Goal: Task Accomplishment & Management: Complete application form

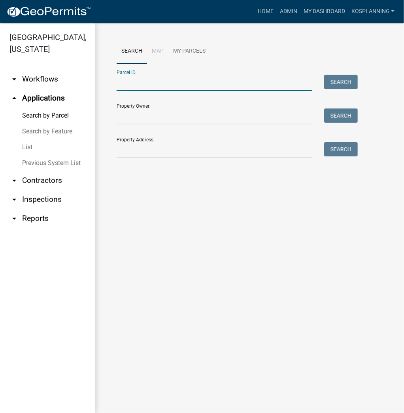
click at [152, 82] on input "Parcel ID:" at bounding box center [215, 83] width 196 height 16
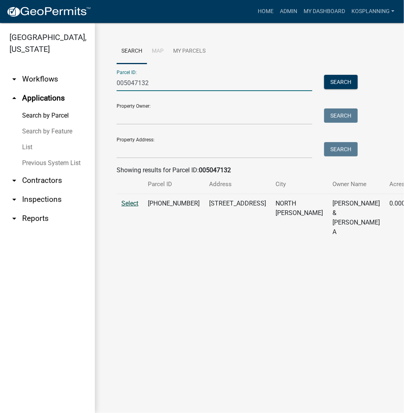
type input "005047132"
click at [130, 207] on span "Select" at bounding box center [129, 203] width 17 height 8
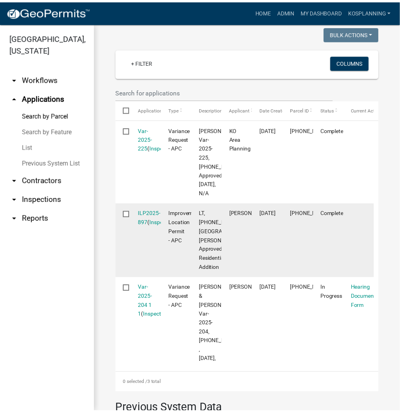
scroll to position [285, 0]
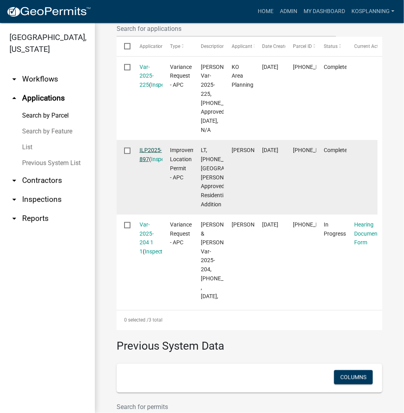
click at [146, 162] on link "ILP2025-897" at bounding box center [151, 154] width 23 height 15
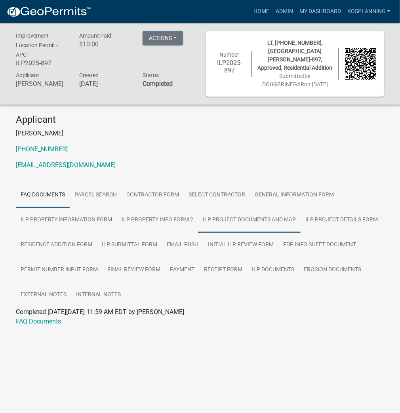
click at [276, 218] on link "ILP Project Documents and Map" at bounding box center [249, 219] width 102 height 25
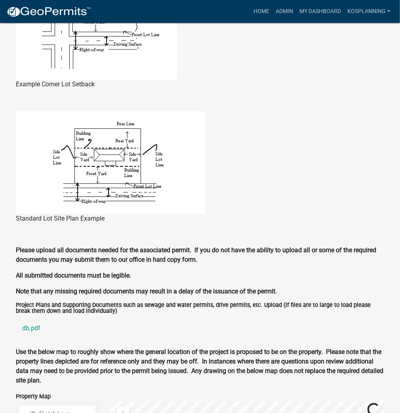
scroll to position [854, 0]
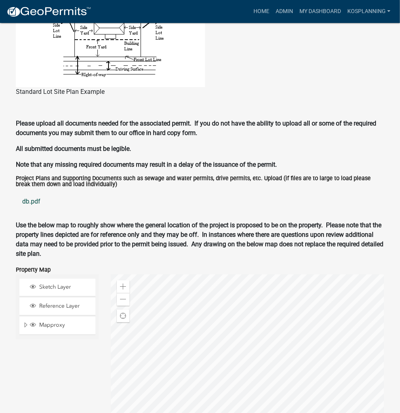
click at [30, 201] on link "db.pdf" at bounding box center [200, 201] width 368 height 19
click at [260, 12] on link "Home" at bounding box center [261, 11] width 22 height 15
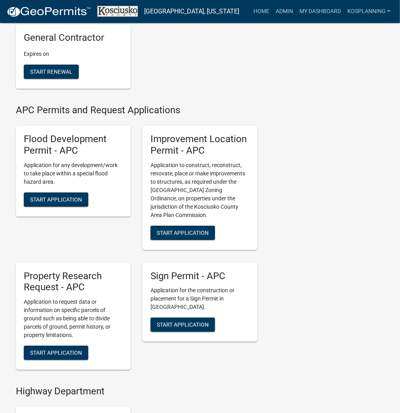
scroll to position [823, 0]
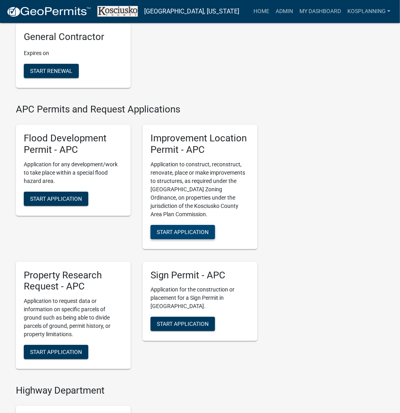
click at [201, 233] on button "Start Application" at bounding box center [182, 232] width 64 height 14
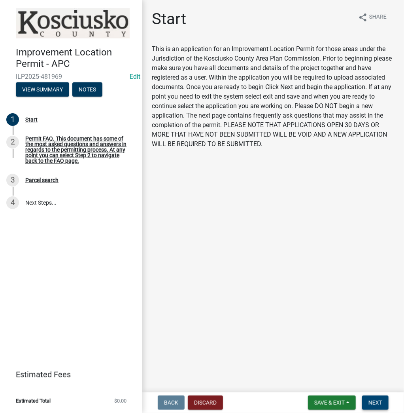
click at [381, 399] on span "Next" at bounding box center [376, 402] width 14 height 6
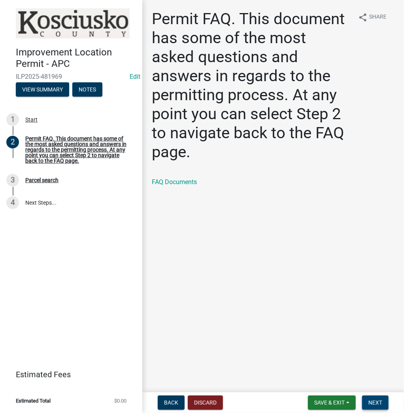
click at [373, 399] on span "Next" at bounding box center [376, 402] width 14 height 6
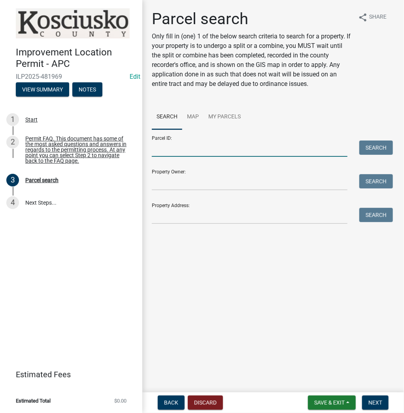
click at [177, 149] on input "Parcel ID:" at bounding box center [250, 148] width 196 height 16
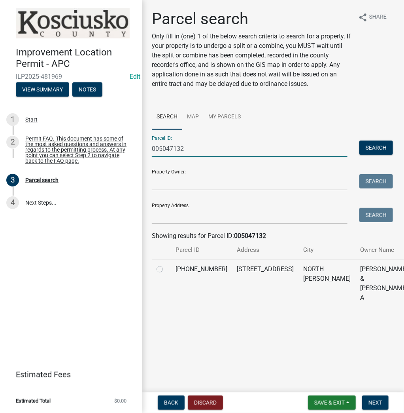
type input "005047132"
click at [166, 264] on label at bounding box center [166, 264] width 0 height 0
click at [166, 269] on input "radio" at bounding box center [168, 266] width 5 height 5
radio input "true"
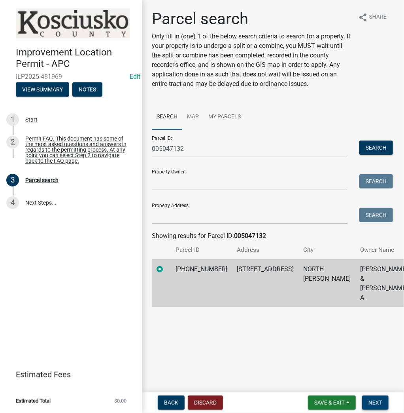
click at [372, 398] on button "Next" at bounding box center [375, 402] width 27 height 14
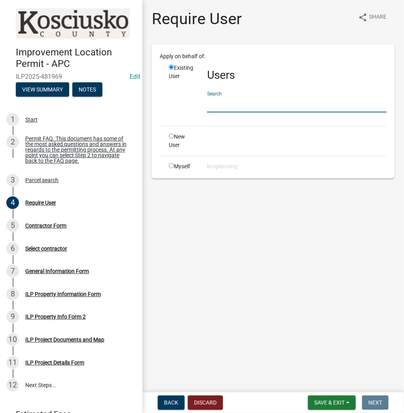
click at [226, 100] on input "text" at bounding box center [297, 104] width 180 height 16
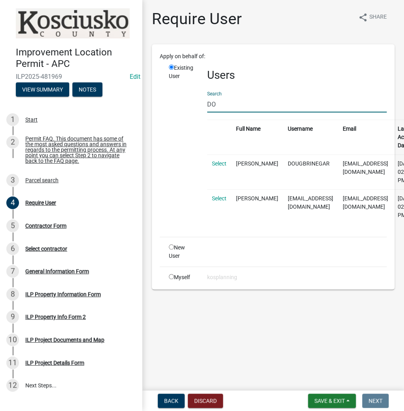
type input "D"
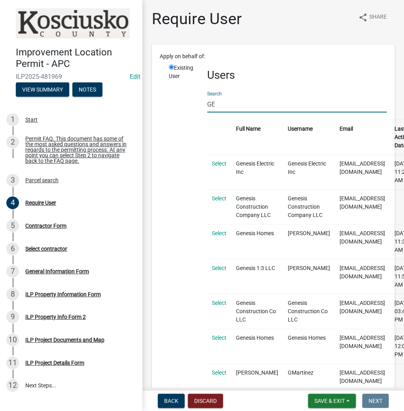
type input "G"
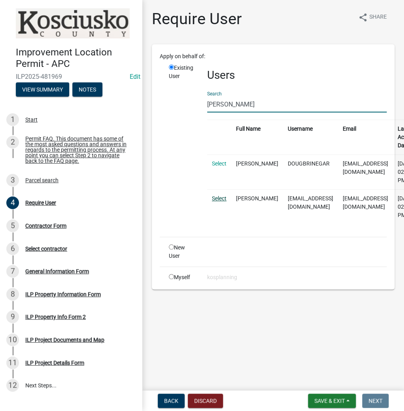
type input "[PERSON_NAME]"
click at [217, 195] on link "Select" at bounding box center [219, 198] width 15 height 6
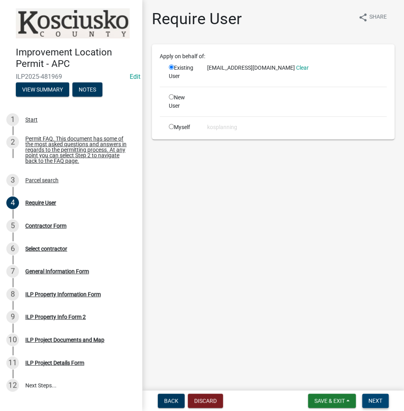
click at [386, 404] on button "Next" at bounding box center [375, 400] width 27 height 14
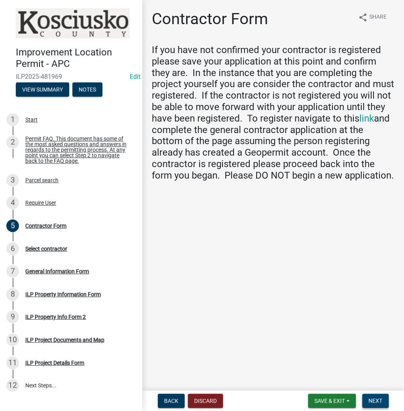
click at [379, 398] on span "Next" at bounding box center [376, 400] width 14 height 6
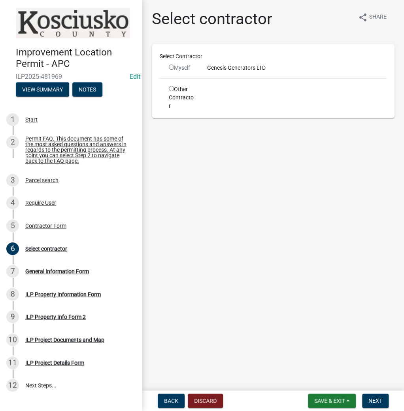
click at [172, 66] on input "radio" at bounding box center [171, 66] width 5 height 5
click at [171, 67] on input "radio" at bounding box center [171, 66] width 5 height 5
radio input "false"
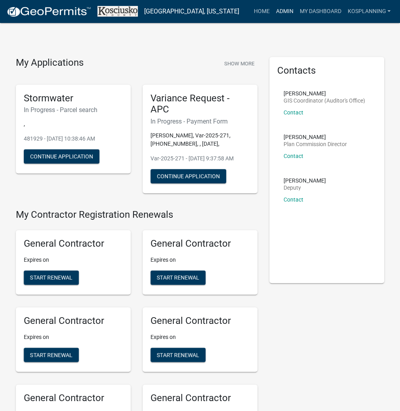
click at [277, 8] on link "Admin" at bounding box center [284, 11] width 24 height 15
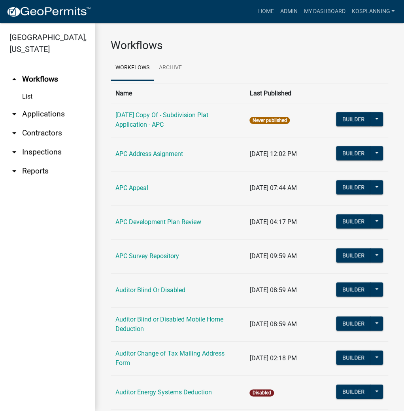
click at [34, 118] on link "arrow_drop_down Applications" at bounding box center [47, 113] width 95 height 19
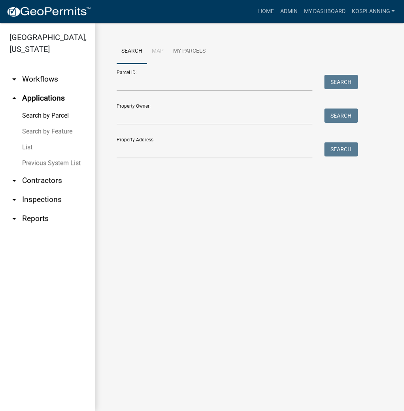
click at [39, 175] on link "arrow_drop_down Contractors" at bounding box center [47, 180] width 95 height 19
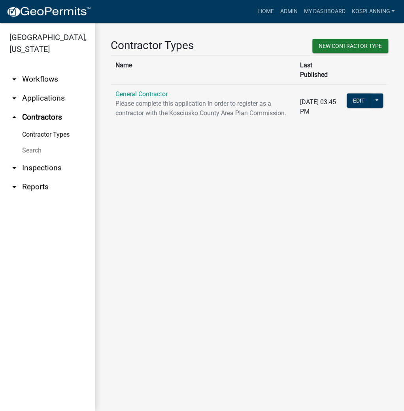
drag, startPoint x: 133, startPoint y: 81, endPoint x: 142, endPoint y: 87, distance: 11.4
click at [133, 90] on link "General Contractor" at bounding box center [141, 94] width 52 height 8
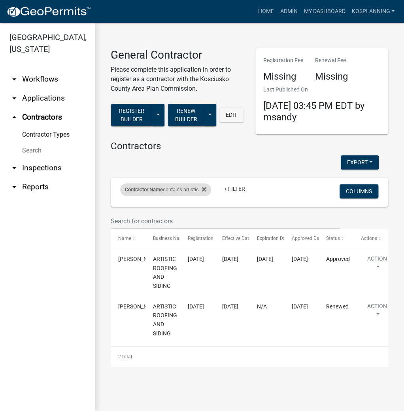
click at [210, 191] on div "Contractor Name contains artistic" at bounding box center [165, 189] width 91 height 13
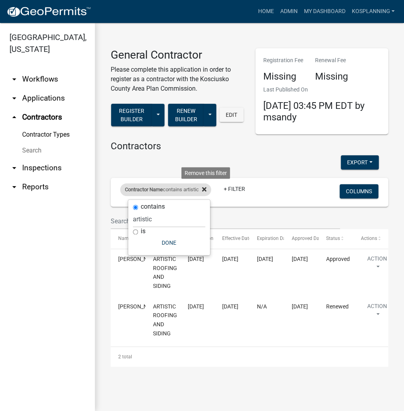
click at [206, 187] on icon at bounding box center [204, 189] width 4 height 4
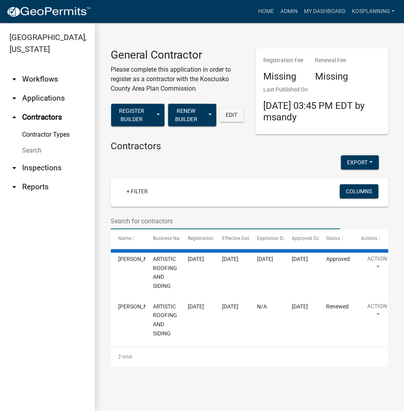
click at [131, 214] on input "text" at bounding box center [225, 221] width 229 height 16
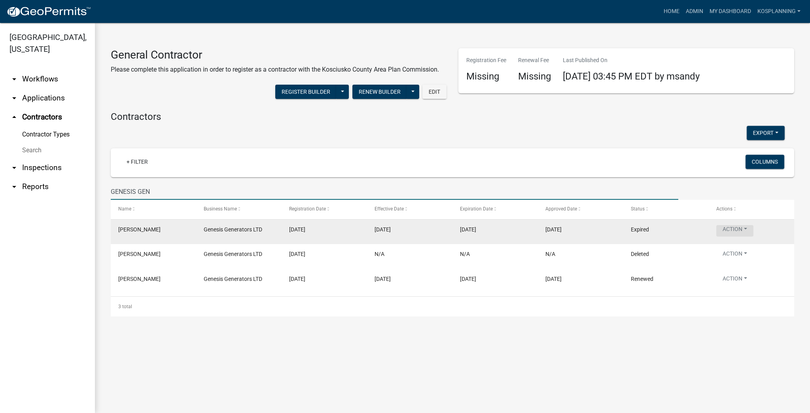
type input "GENESIS GEN"
click at [404, 227] on button "Action" at bounding box center [734, 230] width 37 height 11
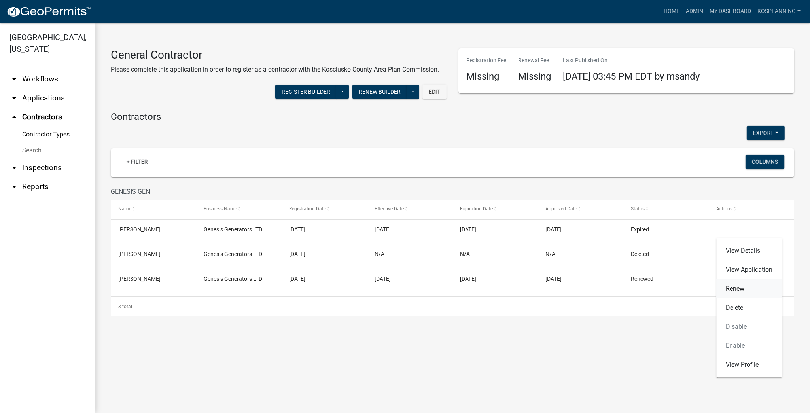
click at [404, 288] on link "Renew" at bounding box center [749, 288] width 66 height 19
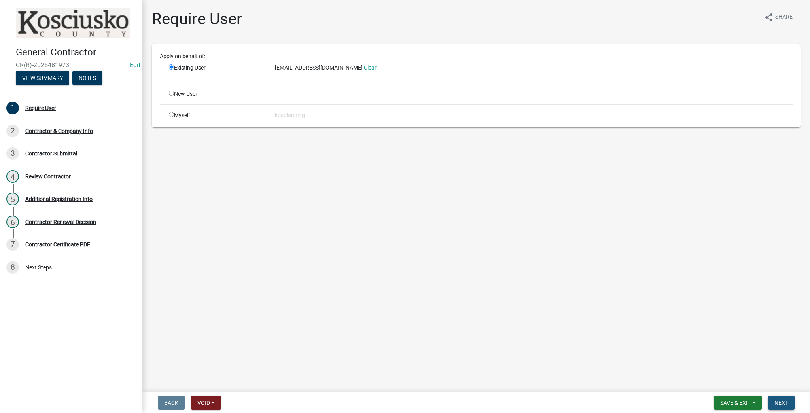
click at [404, 403] on span "Next" at bounding box center [781, 403] width 14 height 6
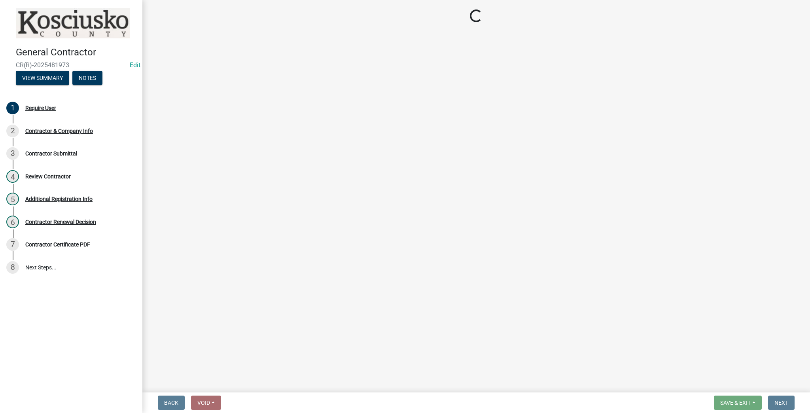
select select "IN"
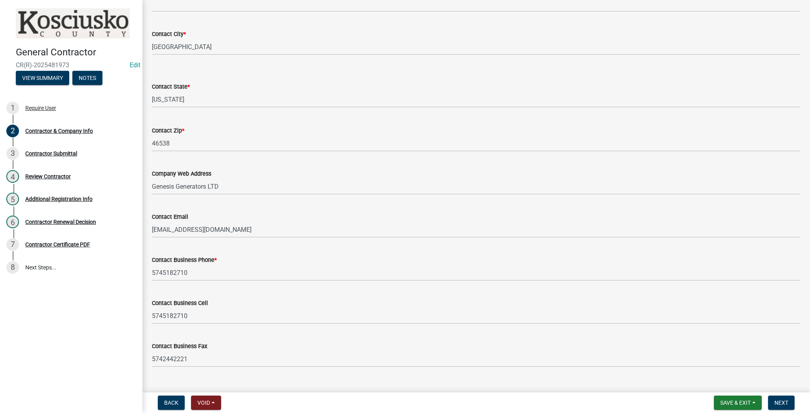
scroll to position [300, 0]
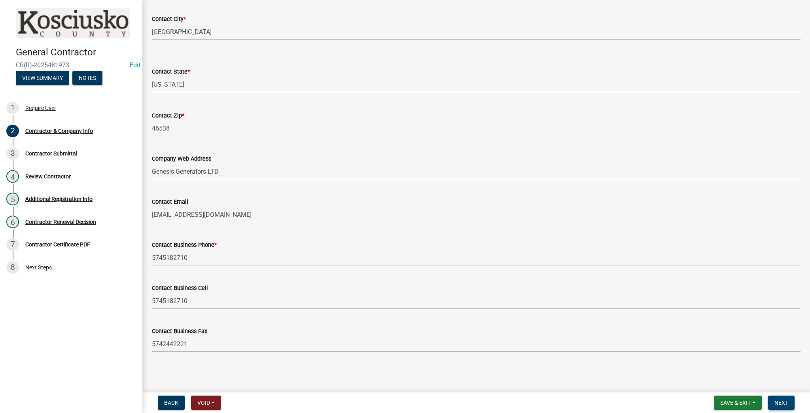
click at [404, 400] on span "Next" at bounding box center [781, 403] width 14 height 6
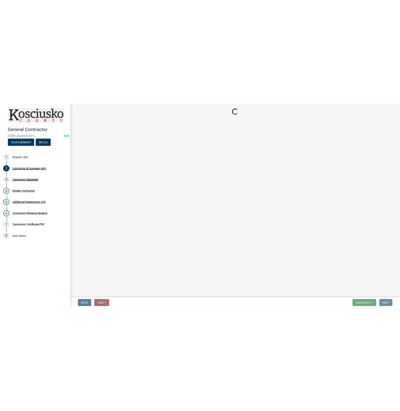
scroll to position [0, 0]
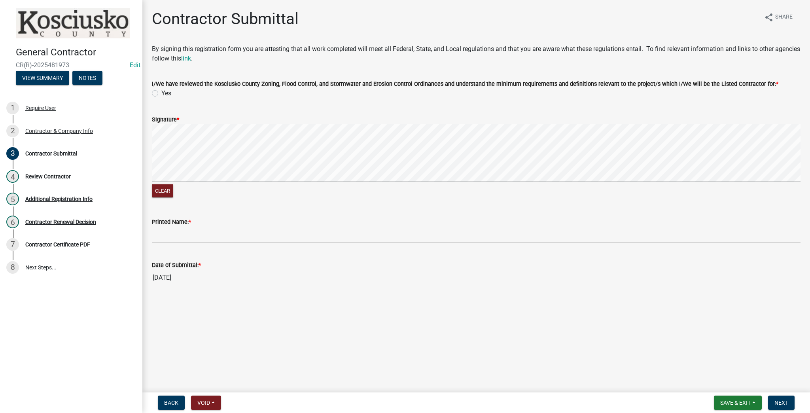
click at [154, 90] on div "Yes" at bounding box center [476, 93] width 649 height 9
click at [161, 93] on label "Yes" at bounding box center [166, 93] width 10 height 9
click at [161, 93] on input "Yes" at bounding box center [163, 91] width 5 height 5
radio input "true"
click at [167, 188] on button "Clear" at bounding box center [162, 190] width 21 height 13
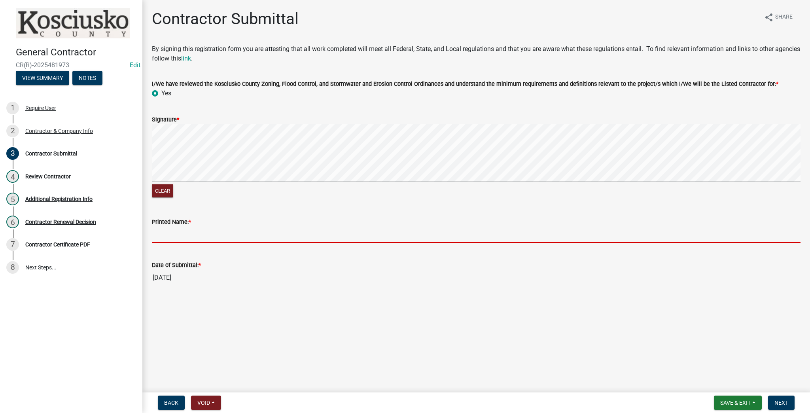
click at [179, 227] on input "Printed Name: *" at bounding box center [476, 235] width 649 height 16
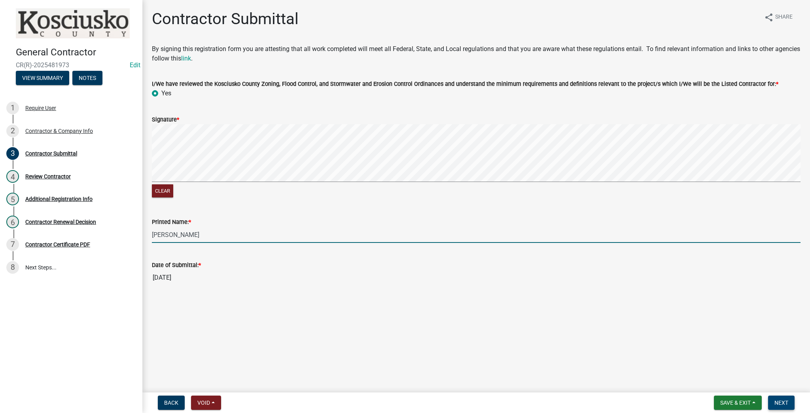
type input "[PERSON_NAME]"
click at [404, 400] on span "Next" at bounding box center [781, 403] width 14 height 6
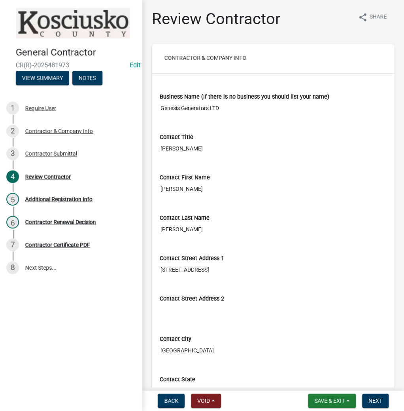
click at [373, 407] on nav "Back Void Withdraw Lock Expire Void Save & Exit Save Save & Exit Next" at bounding box center [273, 400] width 262 height 21
click at [374, 403] on button "Next" at bounding box center [375, 400] width 27 height 14
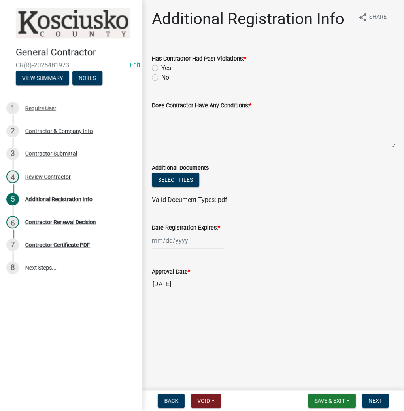
click at [157, 74] on div "No" at bounding box center [273, 77] width 243 height 9
click at [161, 76] on label "No" at bounding box center [165, 77] width 8 height 9
click at [161, 76] on input "No" at bounding box center [163, 75] width 5 height 5
radio input "true"
click at [176, 127] on textarea "Does Contractor Have Any Conditions: *" at bounding box center [273, 128] width 243 height 37
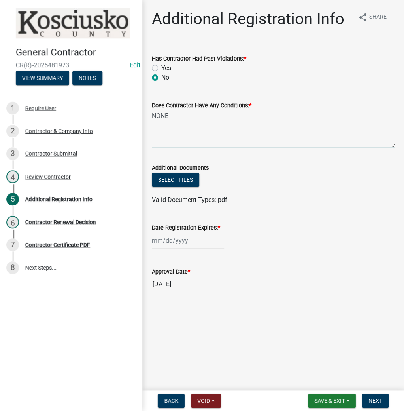
type textarea "NONE"
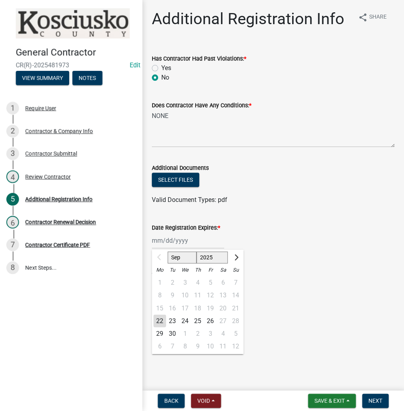
click at [180, 242] on div "Sep Oct Nov Dec 2025 2026 2027 2028 2029 2030 2031 2032 2033 2034 2035 2036 203…" at bounding box center [188, 240] width 72 height 16
click at [204, 260] on select "2025 2026 2027 2028 2029 2030 2031 2032 2033 2034 2035 2036 2037 2038 2039 2040…" at bounding box center [213, 257] width 32 height 12
select select "2026"
click at [197, 251] on select "2025 2026 2027 2028 2029 2030 2031 2032 2033 2034 2035 2036 2037 2038 2039 2040…" at bounding box center [213, 257] width 32 height 12
click at [175, 321] on div "22" at bounding box center [172, 320] width 13 height 13
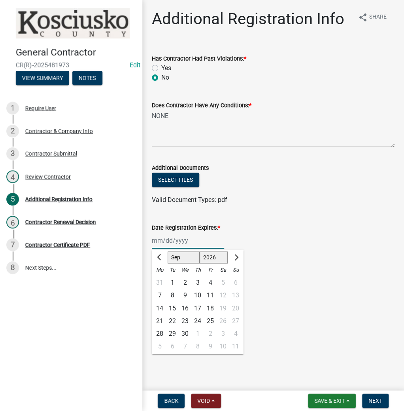
type input "09/22/2026"
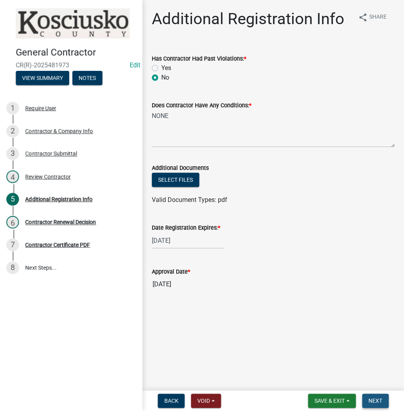
click at [376, 402] on span "Next" at bounding box center [376, 400] width 14 height 6
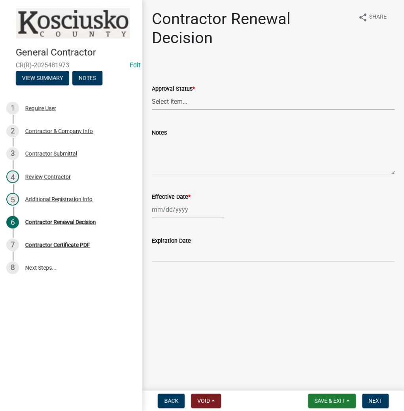
click at [162, 106] on select "Select Item... Approved Denied" at bounding box center [273, 101] width 243 height 16
click at [152, 93] on select "Select Item... Approved Denied" at bounding box center [273, 101] width 243 height 16
select select "30db8998-795d-4bbe-8e49-f1ade8865815"
select select "9"
select select "2025"
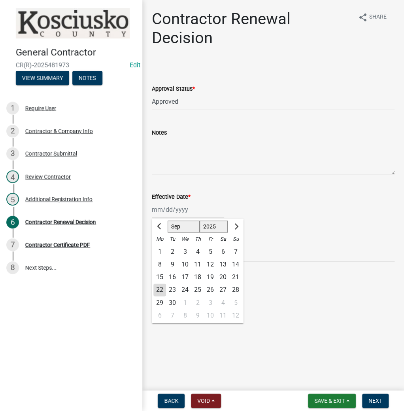
click at [168, 206] on div "Jan Feb Mar Apr May Jun Jul Aug Sep Oct Nov Dec 1525 1526 1527 1528 1529 1530 1…" at bounding box center [188, 209] width 72 height 16
click at [162, 292] on div "22" at bounding box center [159, 289] width 13 height 13
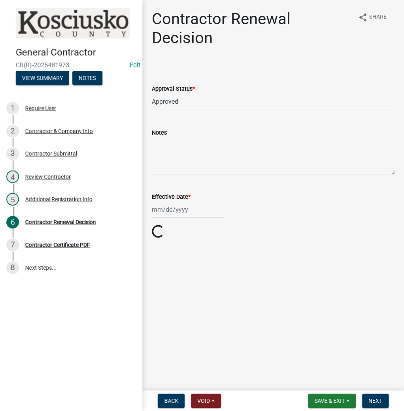
type input "09/22/2025"
click at [376, 398] on span "Next" at bounding box center [376, 400] width 14 height 6
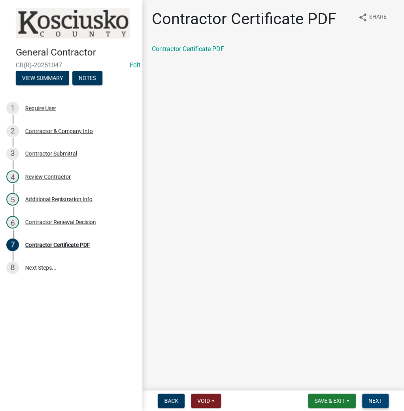
click at [371, 394] on button "Next" at bounding box center [375, 400] width 27 height 14
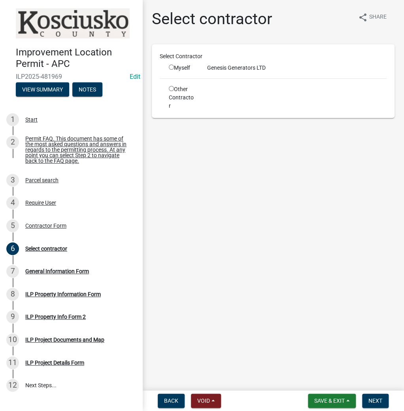
click at [172, 64] on div "Myself" at bounding box center [182, 68] width 27 height 8
click at [172, 66] on input "radio" at bounding box center [171, 66] width 5 height 5
radio input "true"
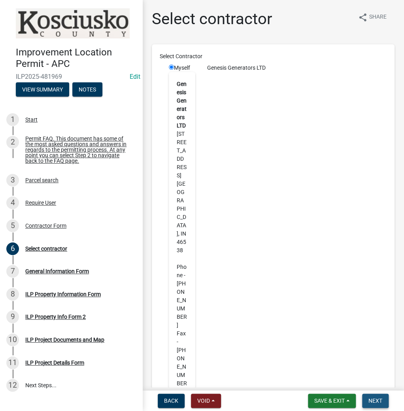
click at [381, 407] on button "Next" at bounding box center [375, 400] width 27 height 14
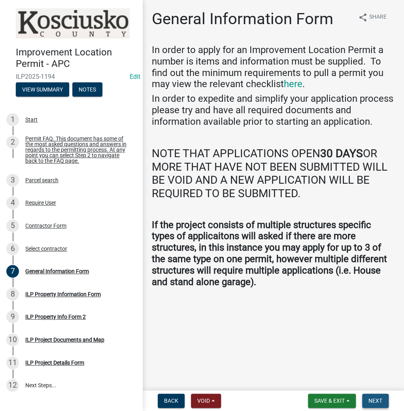
click at [380, 400] on span "Next" at bounding box center [376, 400] width 14 height 6
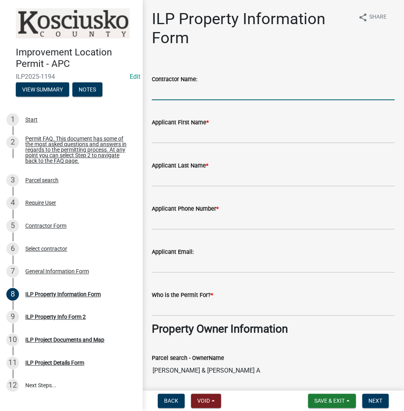
click at [158, 91] on input "Contractor Name:" at bounding box center [273, 92] width 243 height 16
type input "GENESIS GENERATORS"
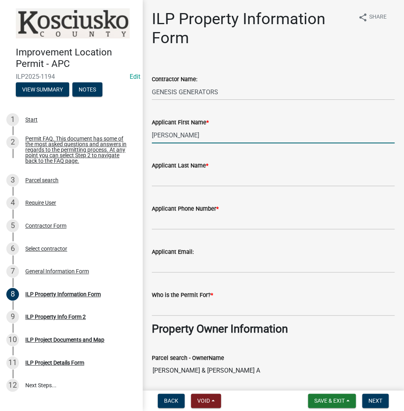
type input "[PERSON_NAME]"
type input "R"
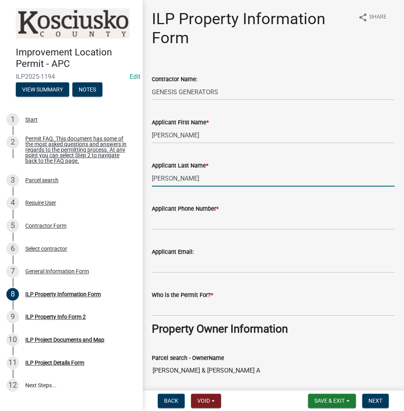
type input "BRINEGAR"
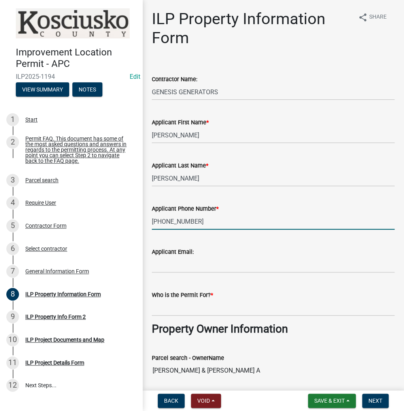
type input "[PHONE_NUMBER]"
click at [161, 309] on input "Who is the Permit For? *" at bounding box center [273, 307] width 243 height 16
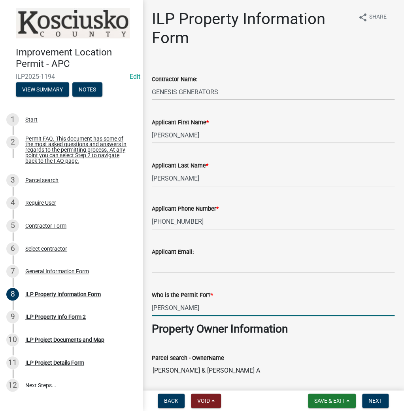
type input "[PERSON_NAME]"
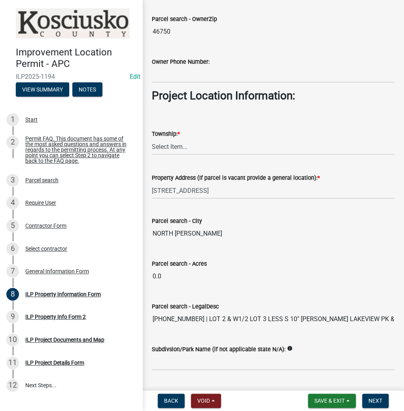
scroll to position [570, 0]
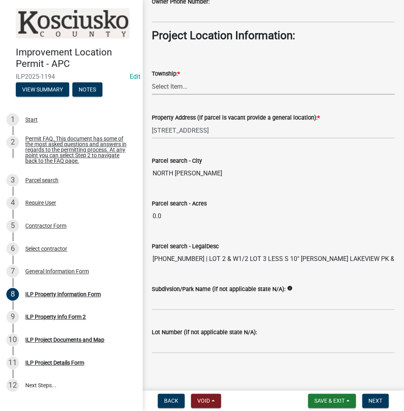
click at [161, 84] on select "Select Item... Benton - Elkhart Co Clay Etna Franklin Harrison Jackson Jefferso…" at bounding box center [273, 86] width 243 height 16
click at [152, 78] on select "Select Item... Benton - Elkhart Co Clay Etna Franklin Harrison Jackson Jefferso…" at bounding box center [273, 86] width 243 height 16
select select "8aeb2c27-db4f-4f65-83dd-c512a3678cb2"
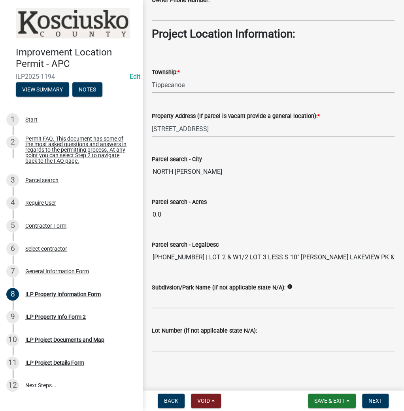
scroll to position [572, 0]
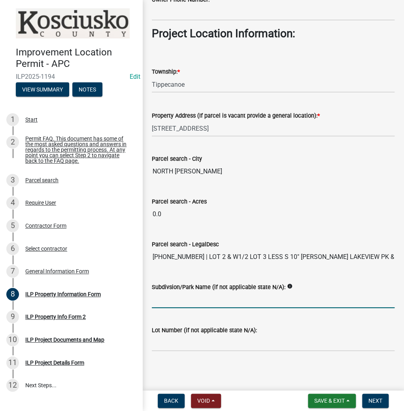
click at [169, 298] on input "Subdivsion/Park Name (if not applicable state N/A):" at bounding box center [273, 300] width 243 height 16
type input "ROGERS LAKEVIEW"
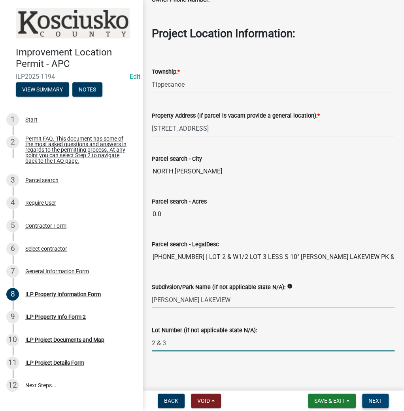
type input "2 & 3"
click at [371, 400] on span "Next" at bounding box center [376, 400] width 14 height 6
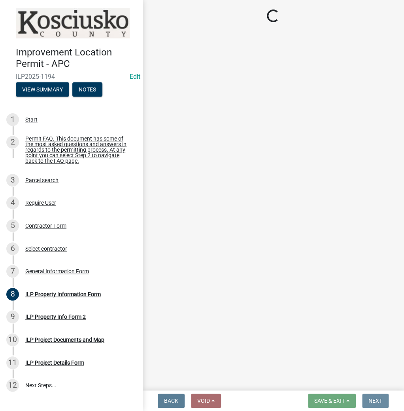
scroll to position [0, 0]
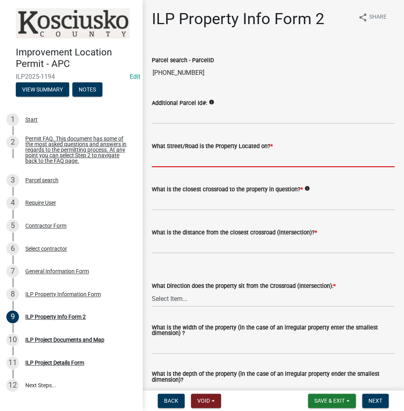
click at [183, 159] on input "What Street/Road is the Property Located on? *" at bounding box center [273, 159] width 243 height 16
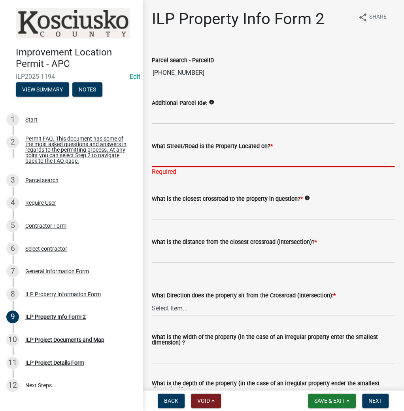
click at [190, 159] on input "What Street/Road is the Property Located on? *" at bounding box center [273, 159] width 243 height 16
type input "EMS W17 LN"
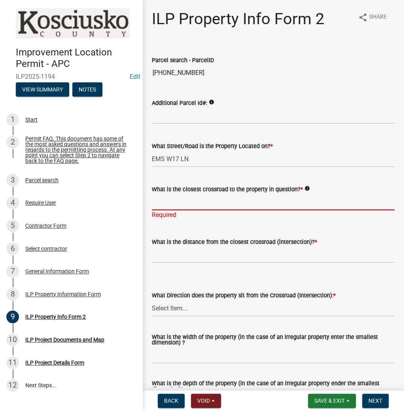
drag, startPoint x: 183, startPoint y: 203, endPoint x: 180, endPoint y: 199, distance: 4.3
click at [183, 203] on input "What is the closest crossroad to the property in question? *" at bounding box center [273, 202] width 243 height 16
type input "EMS W18 LN"
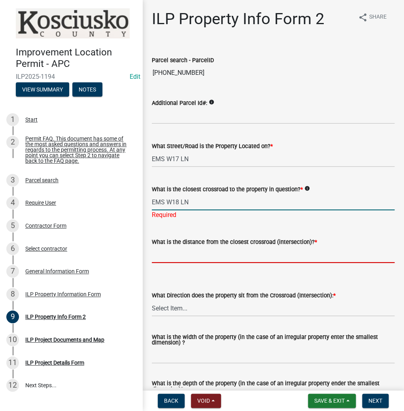
click at [176, 254] on wm-data-entity-input "What is the distance from the closest crossroad (intersection)? *" at bounding box center [273, 248] width 243 height 44
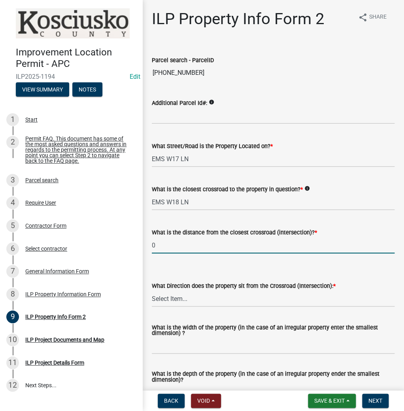
type input "0"
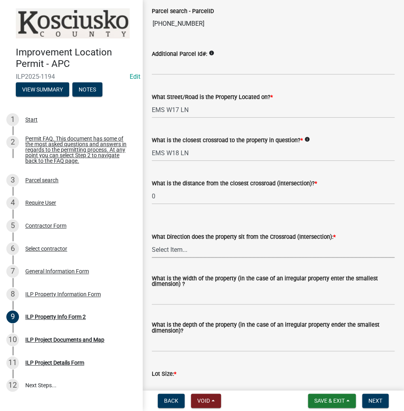
scroll to position [127, 0]
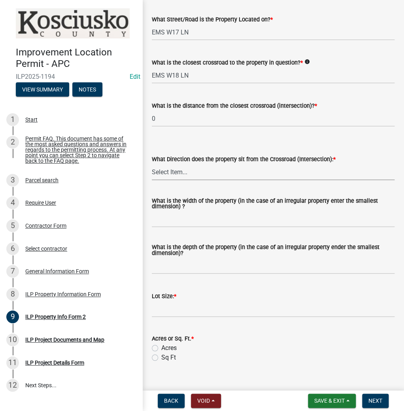
click at [169, 170] on select "Select Item... N NE NW S SE SW E W" at bounding box center [273, 172] width 243 height 16
click at [152, 164] on select "Select Item... N NE NW S SE SW E W" at bounding box center [273, 172] width 243 height 16
select select "0609af41-fe40-4fa2-880d-6f54f567ae8e"
click at [183, 217] on input "What is the width of the property (in the case of an irregular property enter t…" at bounding box center [273, 219] width 243 height 16
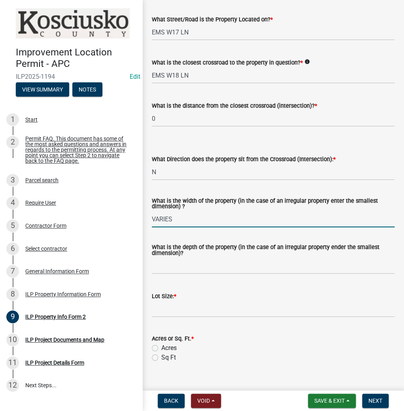
type input "VARIES"
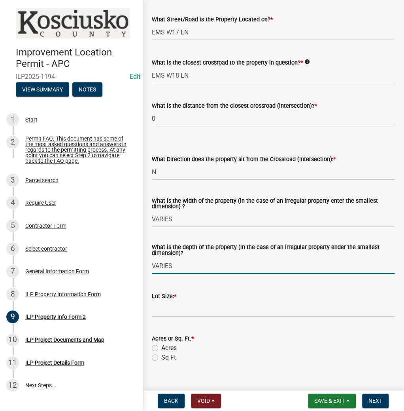
type input "VARIES"
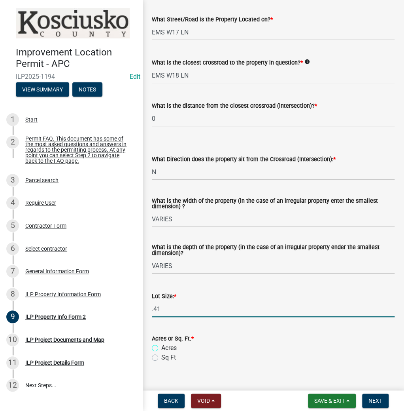
type input "0.41"
click at [151, 345] on div "Acres or Sq. Ft. * Acres Sq Ft" at bounding box center [273, 343] width 255 height 38
click at [161, 345] on label "Acres" at bounding box center [168, 347] width 15 height 9
click at [161, 345] on input "Acres" at bounding box center [163, 345] width 5 height 5
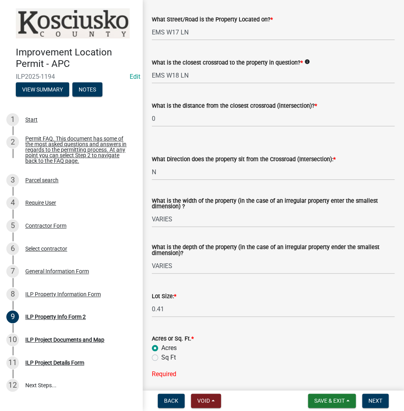
radio input "true"
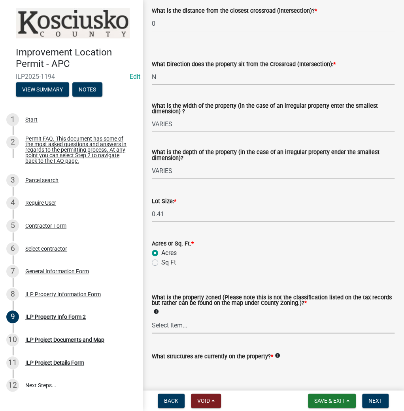
click at [169, 328] on select "Select Item... Agricultural Agricultural 2 Commercial Environmental Industrial …" at bounding box center [273, 325] width 243 height 16
click at [152, 317] on select "Select Item... Agricultural Agricultural 2 Commercial Environmental Industrial …" at bounding box center [273, 325] width 243 height 16
select select "1146270b-2111-4e23-bf7f-74ce85cf7041"
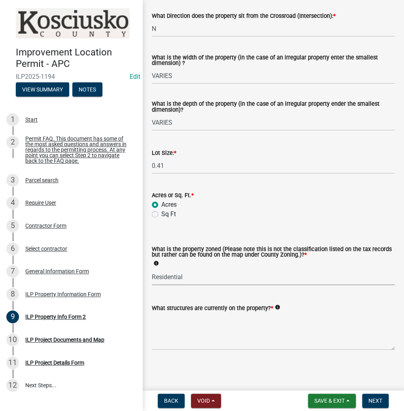
scroll to position [270, 0]
click at [177, 337] on textarea "What structures are currently on the property? *" at bounding box center [273, 330] width 243 height 37
type textarea "RESIDENCE & SHEDS"
click at [371, 394] on button "Next" at bounding box center [375, 400] width 27 height 14
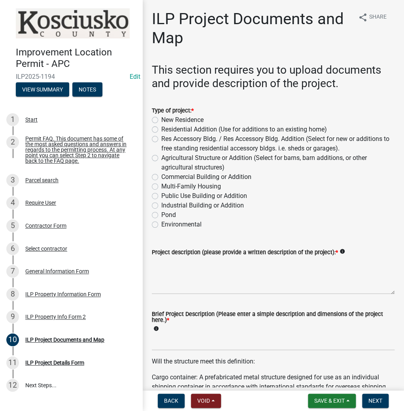
click at [161, 142] on label "Res Accessory Bldg. / Res Accessory Bldg. Addition (Select for new or additions…" at bounding box center [277, 143] width 233 height 19
click at [161, 139] on input "Res Accessory Bldg. / Res Accessory Bldg. Addition (Select for new or additions…" at bounding box center [163, 136] width 5 height 5
radio input "true"
click at [177, 283] on textarea "Project description (please provide a written description of the project): *" at bounding box center [273, 275] width 243 height 37
type textarea "24X36 DET GARAGE"
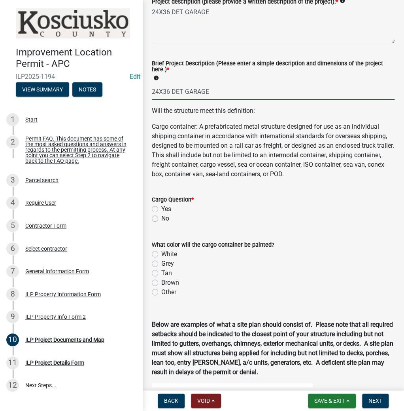
scroll to position [253, 0]
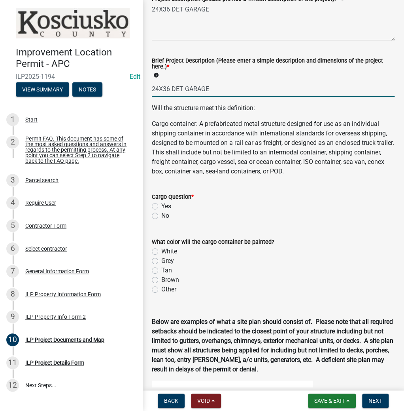
type input "24X36 DET GARAGE"
click at [161, 215] on label "No" at bounding box center [165, 215] width 8 height 9
click at [161, 215] on input "No" at bounding box center [163, 213] width 5 height 5
radio input "true"
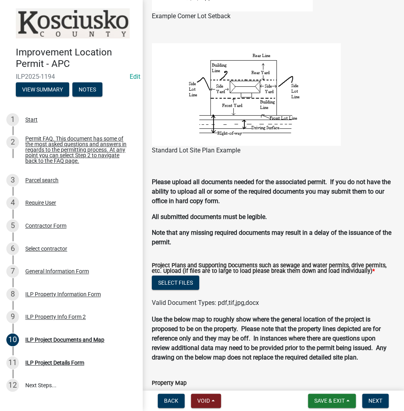
scroll to position [791, 0]
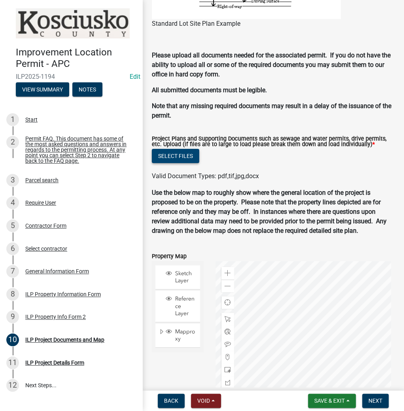
click at [178, 149] on button "Select files" at bounding box center [175, 156] width 47 height 14
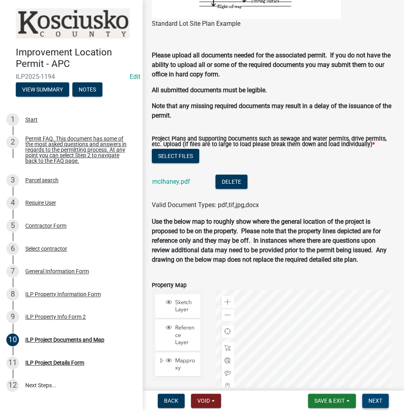
click at [375, 401] on span "Next" at bounding box center [376, 400] width 14 height 6
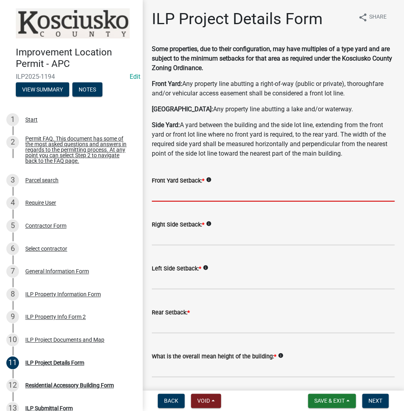
click at [181, 193] on input "text" at bounding box center [273, 193] width 243 height 16
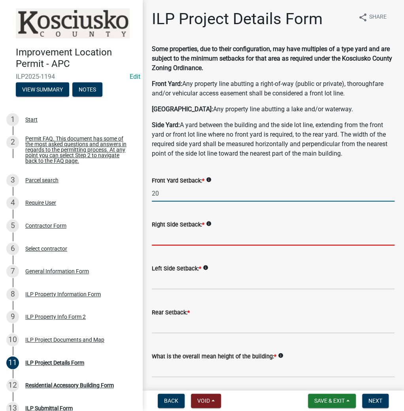
type input "20.0"
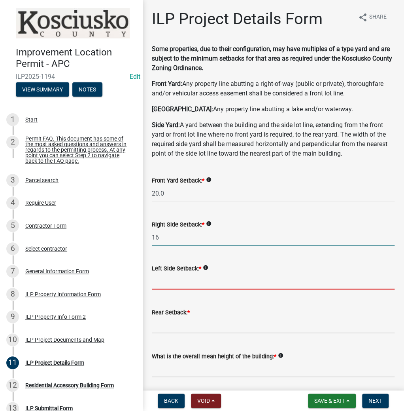
type input "16.0"
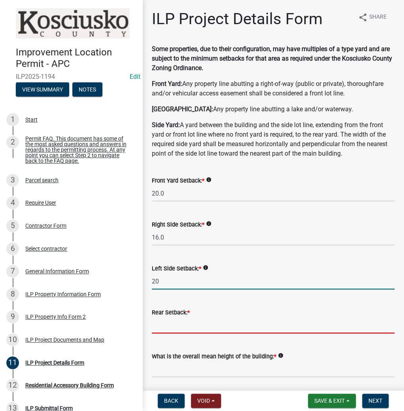
type input "20.0"
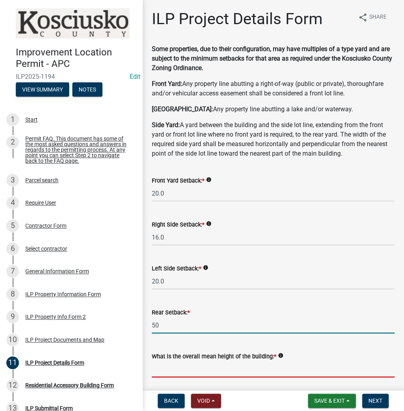
type input "50.0"
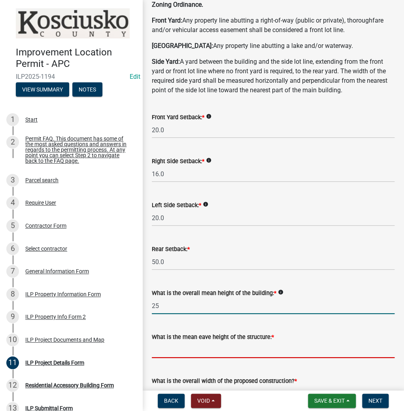
type input "25.0"
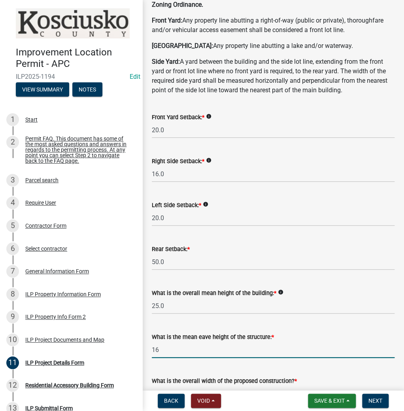
type input "16.0"
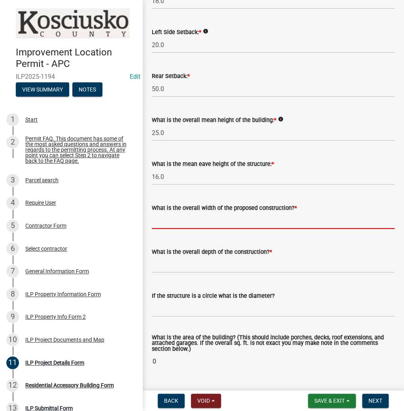
scroll to position [268, 0]
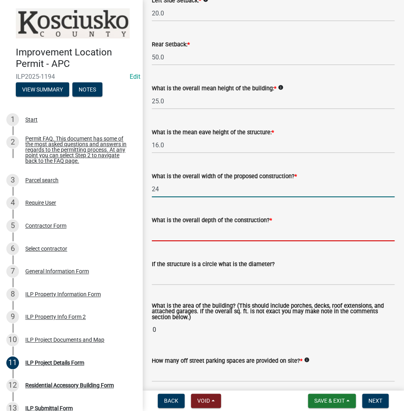
type input "24.00"
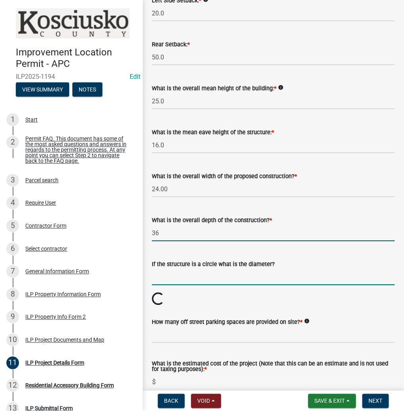
type input "36.00"
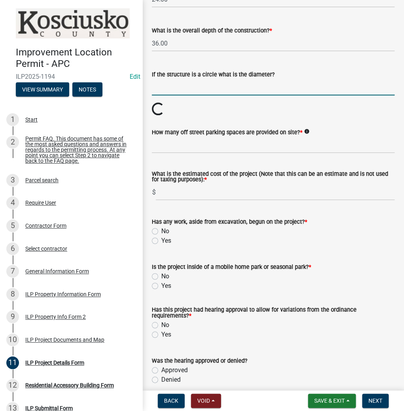
scroll to position [458, 0]
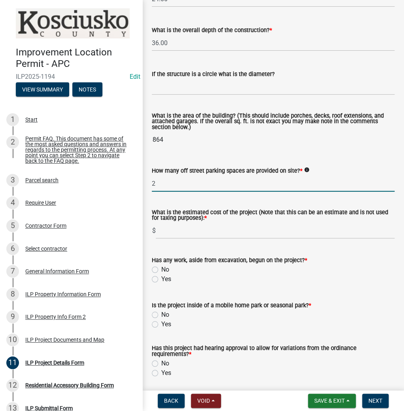
type input "2"
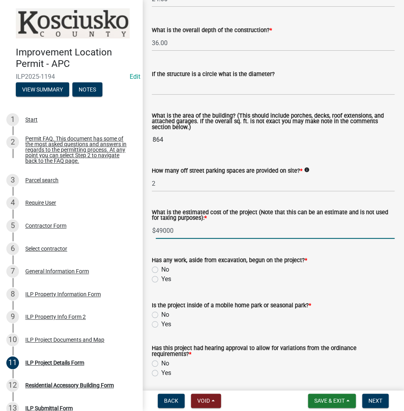
type input "49000"
click at [161, 270] on label "No" at bounding box center [165, 269] width 8 height 9
click at [161, 270] on input "No" at bounding box center [163, 267] width 5 height 5
radio input "true"
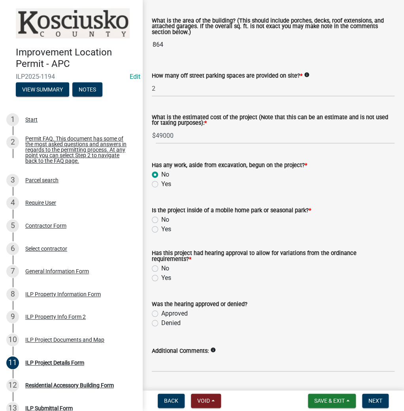
click at [161, 220] on label "No" at bounding box center [165, 219] width 8 height 9
click at [161, 220] on input "No" at bounding box center [163, 217] width 5 height 5
radio input "true"
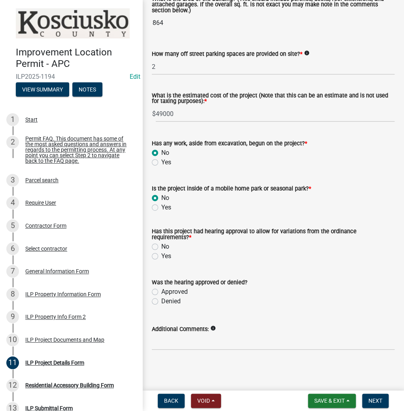
click at [161, 254] on label "Yes" at bounding box center [166, 255] width 10 height 9
click at [161, 254] on input "Yes" at bounding box center [163, 253] width 5 height 5
radio input "true"
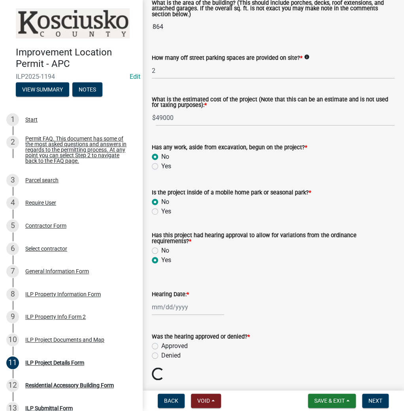
scroll to position [574, 0]
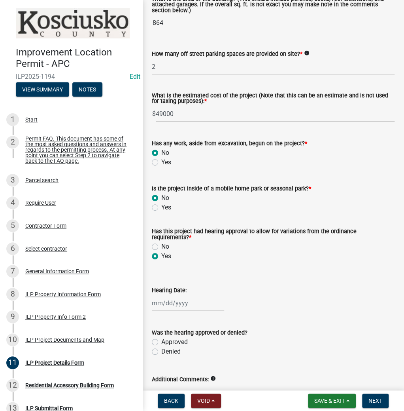
click at [169, 301] on div at bounding box center [188, 303] width 72 height 16
select select "9"
select select "2025"
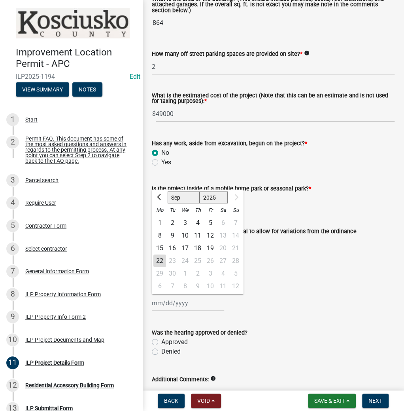
click at [161, 235] on div "8" at bounding box center [159, 235] width 13 height 13
type input "09/08/2025"
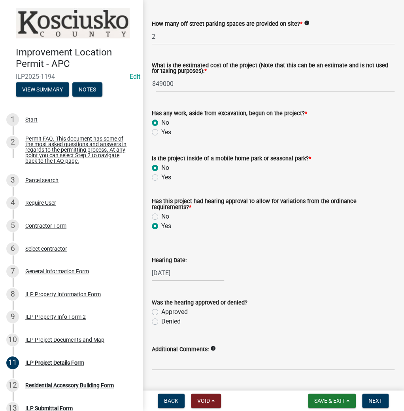
scroll to position [625, 0]
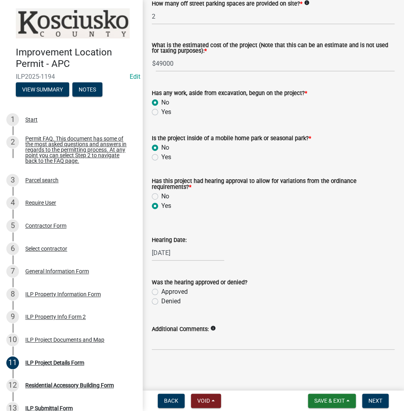
click at [161, 290] on label "Approved" at bounding box center [174, 291] width 27 height 9
click at [161, 290] on input "Approved" at bounding box center [163, 289] width 5 height 5
radio input "true"
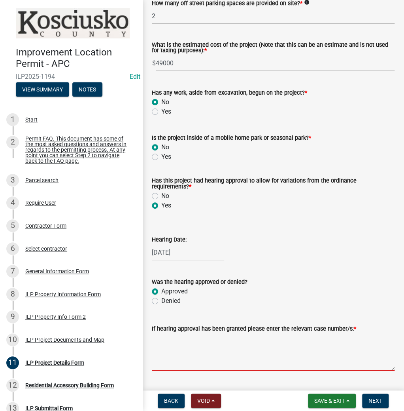
click at [166, 341] on textarea "If hearing approval has been granted please enter the relevant case number/s: *" at bounding box center [273, 351] width 243 height 37
type textarea "VAR 2025-225"
click at [383, 397] on button "Next" at bounding box center [375, 400] width 27 height 14
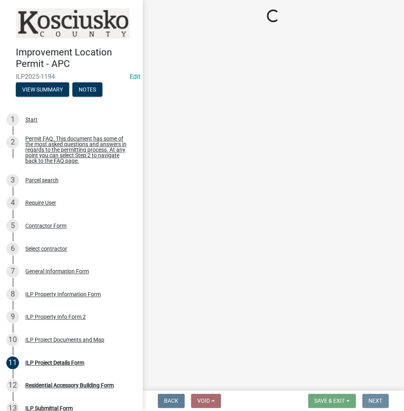
scroll to position [0, 0]
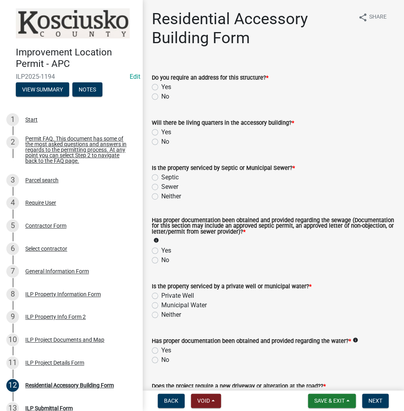
click at [161, 94] on label "No" at bounding box center [165, 96] width 8 height 9
click at [161, 94] on input "No" at bounding box center [163, 94] width 5 height 5
radio input "true"
click at [161, 140] on label "No" at bounding box center [165, 141] width 8 height 9
click at [161, 140] on input "No" at bounding box center [163, 139] width 5 height 5
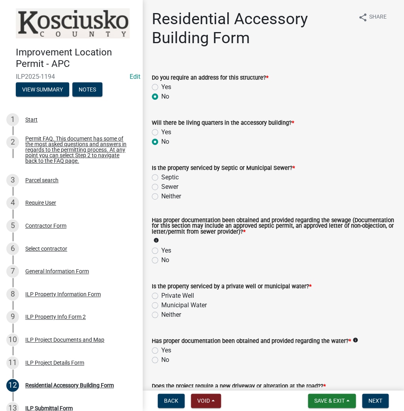
radio input "true"
click at [161, 187] on label "Sewer" at bounding box center [169, 186] width 17 height 9
click at [161, 187] on input "Sewer" at bounding box center [163, 184] width 5 height 5
radio input "true"
click at [161, 252] on label "Yes" at bounding box center [166, 250] width 10 height 9
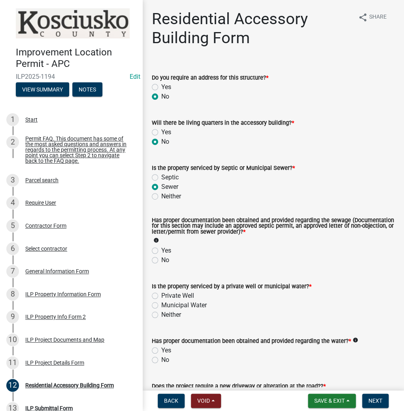
click at [161, 251] on input "Yes" at bounding box center [163, 248] width 5 height 5
radio input "true"
click at [161, 295] on label "Private Well" at bounding box center [177, 295] width 33 height 9
click at [161, 295] on input "Private Well" at bounding box center [163, 293] width 5 height 5
radio input "true"
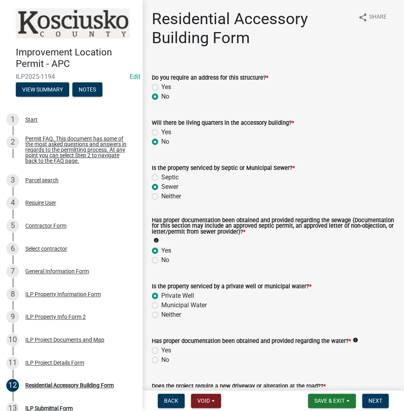
click at [161, 349] on label "Yes" at bounding box center [166, 349] width 10 height 9
click at [161, 349] on input "Yes" at bounding box center [163, 347] width 5 height 5
radio input "true"
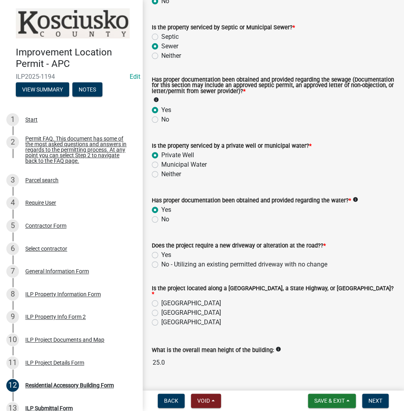
scroll to position [190, 0]
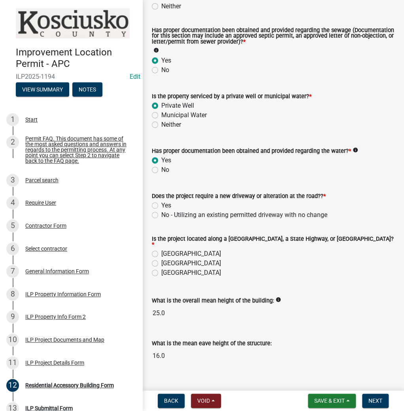
click at [161, 214] on label "No - Utilizing an existing permitted driveway with no change" at bounding box center [244, 214] width 166 height 9
click at [161, 214] on input "No - Utilizing an existing permitted driveway with no change" at bounding box center [163, 212] width 5 height 5
radio input "true"
click at [161, 253] on label "County Road" at bounding box center [191, 253] width 60 height 9
click at [161, 253] on input "County Road" at bounding box center [163, 251] width 5 height 5
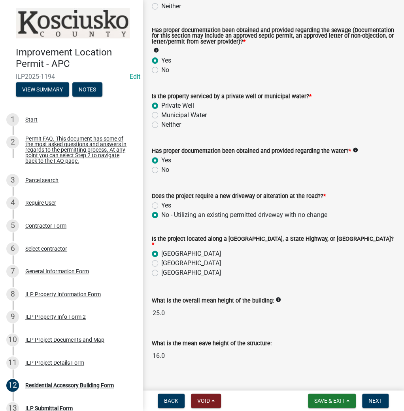
radio input "true"
click at [369, 400] on span "Next" at bounding box center [376, 400] width 14 height 6
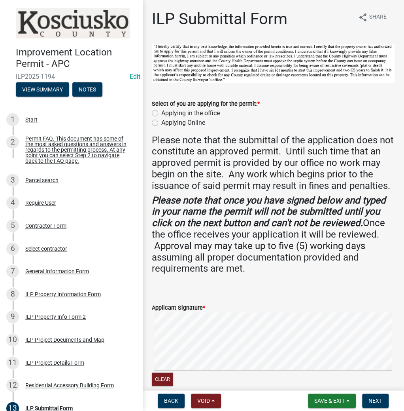
click at [161, 111] on label "Applying in the office" at bounding box center [190, 112] width 59 height 9
click at [161, 111] on input "Applying in the office" at bounding box center [163, 110] width 5 height 5
radio input "true"
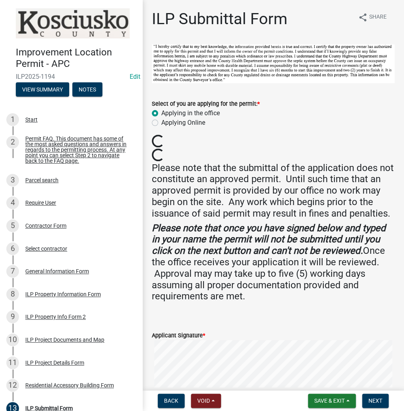
scroll to position [127, 0]
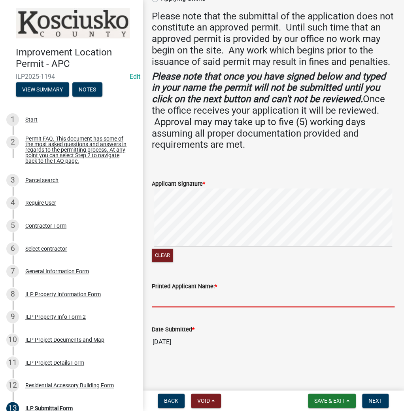
click at [169, 307] on input "Printed Applicant Name: *" at bounding box center [273, 299] width 243 height 16
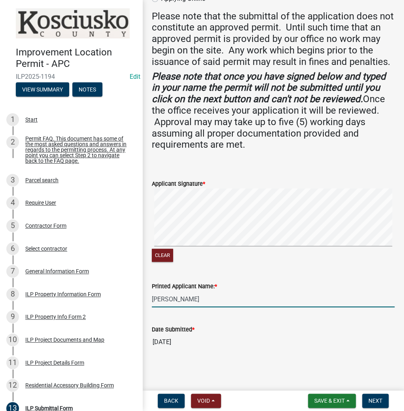
type input "[PERSON_NAME]"
click at [380, 400] on span "Next" at bounding box center [376, 400] width 14 height 6
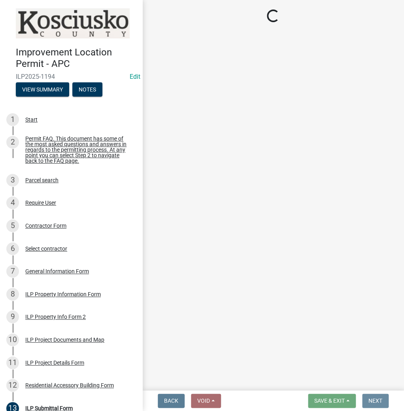
scroll to position [0, 0]
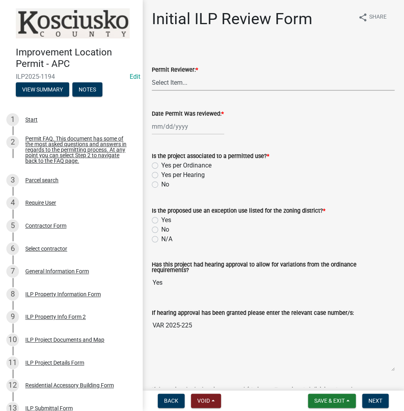
click at [165, 82] on select "Select Item... MMS LT AT CS Vacant Vacant" at bounding box center [273, 82] width 243 height 16
click at [152, 74] on select "Select Item... MMS LT AT CS Vacant Vacant" at bounding box center [273, 82] width 243 height 16
select select "c872cdc8-ca01-49f1-a213-e4b05fa58cd2"
click at [175, 127] on div at bounding box center [188, 126] width 72 height 16
select select "9"
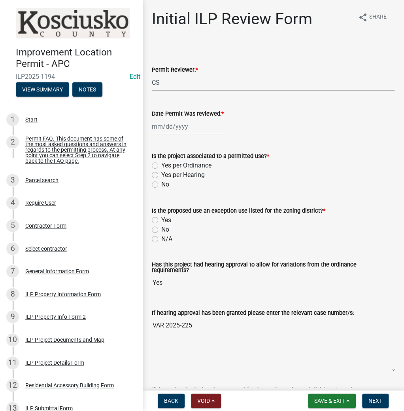
select select "2025"
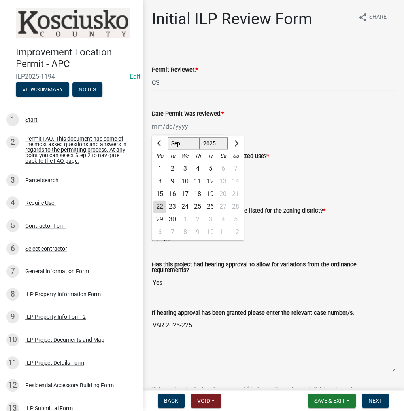
click at [164, 207] on div "22" at bounding box center [159, 206] width 13 height 13
type input "09/22/2025"
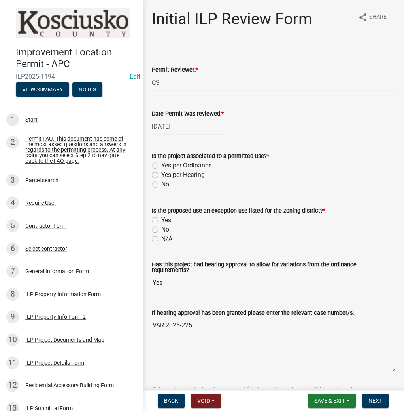
click at [154, 180] on div "No" at bounding box center [273, 184] width 243 height 9
click at [161, 176] on label "Yes per Hearing" at bounding box center [183, 174] width 44 height 9
click at [161, 175] on input "Yes per Hearing" at bounding box center [163, 172] width 5 height 5
radio input "true"
click at [161, 229] on label "No" at bounding box center [165, 229] width 8 height 9
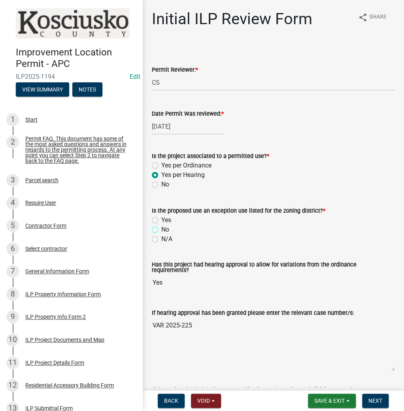
click at [161, 229] on input "No" at bounding box center [163, 227] width 5 height 5
radio input "true"
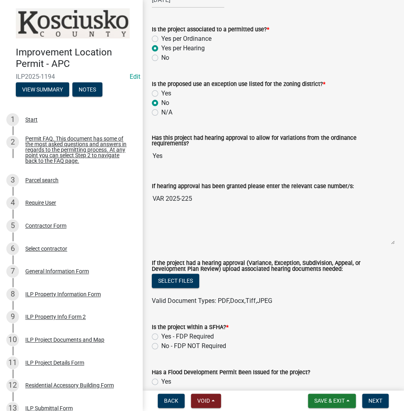
scroll to position [253, 0]
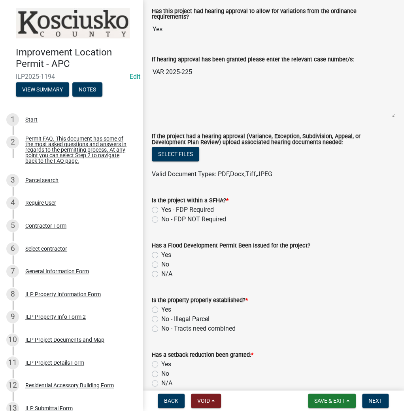
click at [161, 214] on label "No - FDP NOT Required" at bounding box center [193, 218] width 65 height 9
click at [161, 214] on input "No - FDP NOT Required" at bounding box center [163, 216] width 5 height 5
radio input "true"
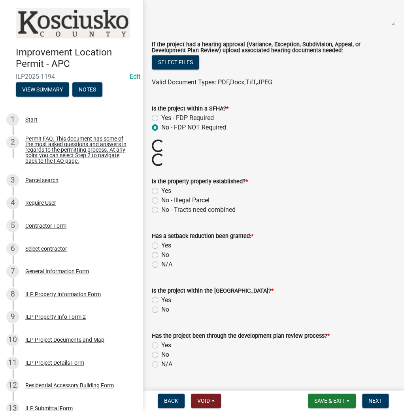
scroll to position [348, 0]
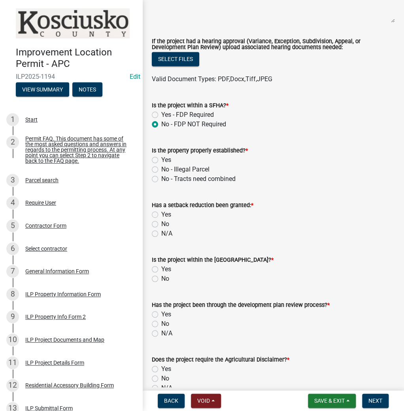
click at [161, 156] on label "Yes" at bounding box center [166, 159] width 10 height 9
click at [161, 156] on input "Yes" at bounding box center [163, 157] width 5 height 5
radio input "true"
click at [161, 220] on label "No" at bounding box center [165, 223] width 8 height 9
click at [161, 220] on input "No" at bounding box center [163, 221] width 5 height 5
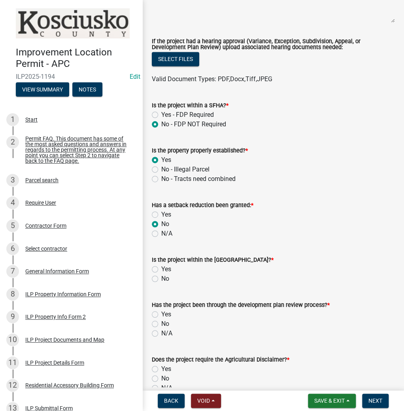
radio input "true"
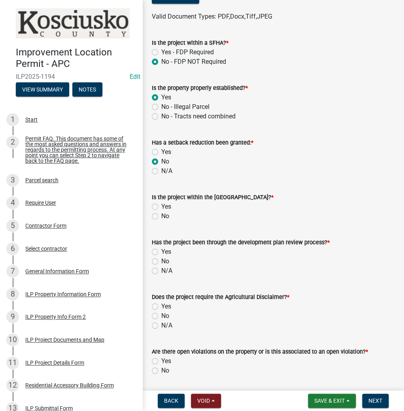
scroll to position [411, 0]
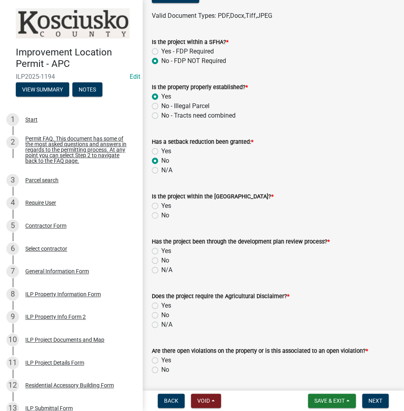
click at [161, 212] on label "No" at bounding box center [165, 214] width 8 height 9
click at [161, 212] on input "No" at bounding box center [163, 212] width 5 height 5
radio input "true"
click at [161, 257] on label "No" at bounding box center [165, 260] width 8 height 9
click at [161, 257] on input "No" at bounding box center [163, 258] width 5 height 5
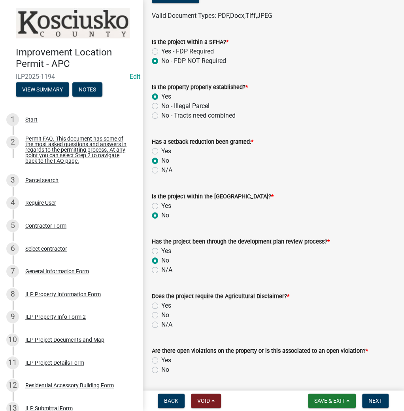
radio input "true"
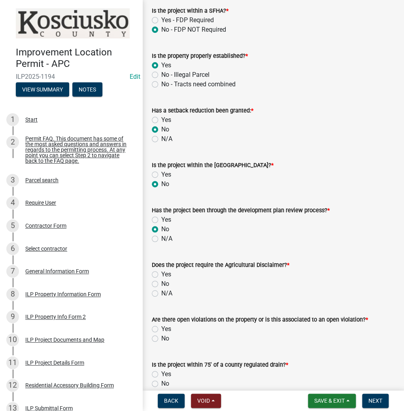
scroll to position [506, 0]
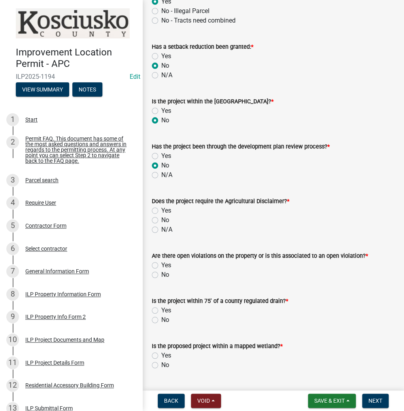
click at [161, 226] on label "N/A" at bounding box center [166, 229] width 11 height 9
click at [161, 226] on input "N/A" at bounding box center [163, 227] width 5 height 5
radio input "true"
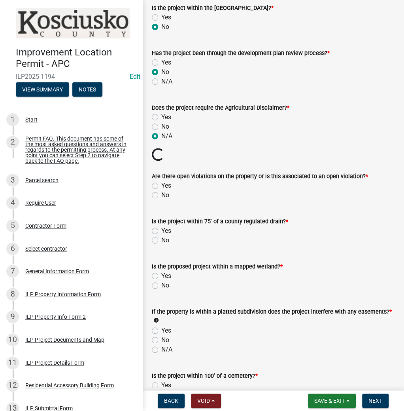
scroll to position [601, 0]
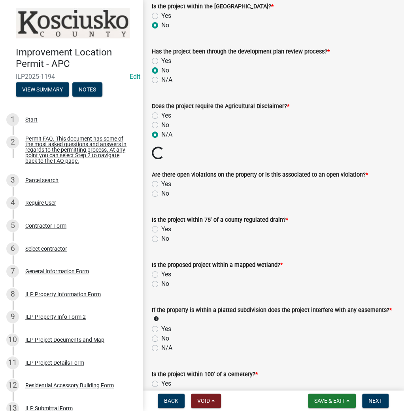
click at [161, 189] on label "No" at bounding box center [165, 193] width 8 height 9
click at [161, 189] on input "No" at bounding box center [163, 191] width 5 height 5
radio input "true"
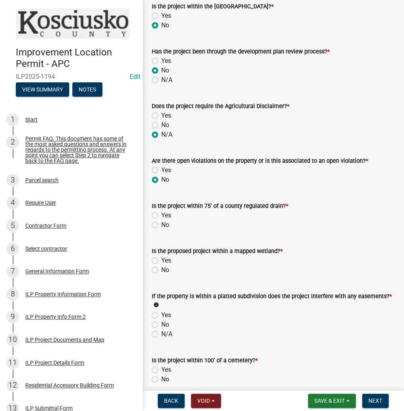
click at [161, 222] on label "No" at bounding box center [165, 224] width 8 height 9
click at [161, 222] on input "No" at bounding box center [163, 222] width 5 height 5
radio input "true"
click at [161, 265] on label "No" at bounding box center [165, 269] width 8 height 9
click at [161, 265] on input "No" at bounding box center [163, 267] width 5 height 5
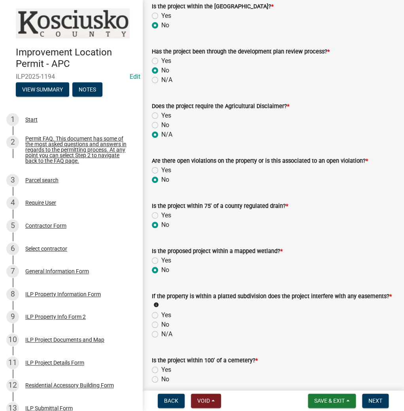
radio input "true"
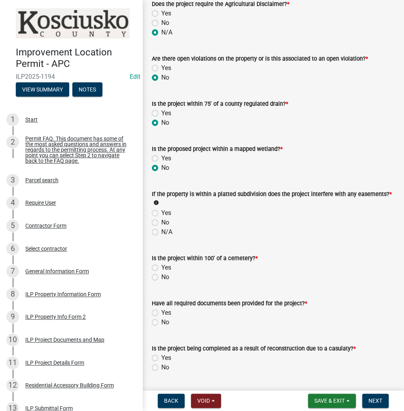
scroll to position [728, 0]
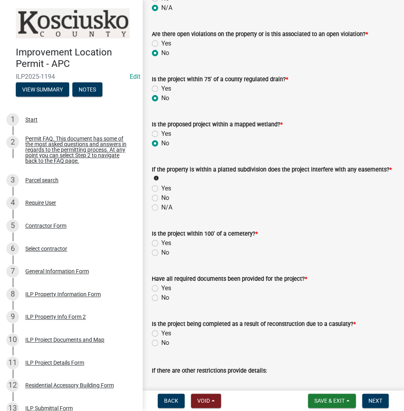
click at [161, 193] on label "No" at bounding box center [165, 197] width 8 height 9
click at [161, 193] on input "No" at bounding box center [163, 195] width 5 height 5
radio input "true"
click at [161, 248] on label "No" at bounding box center [165, 252] width 8 height 9
click at [161, 248] on input "No" at bounding box center [163, 250] width 5 height 5
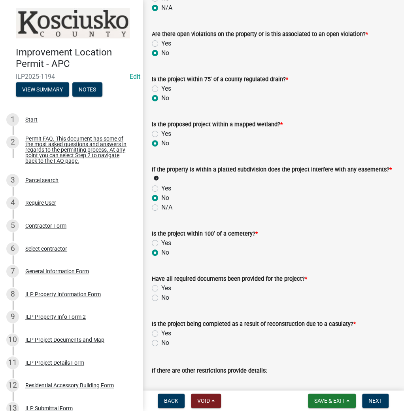
radio input "true"
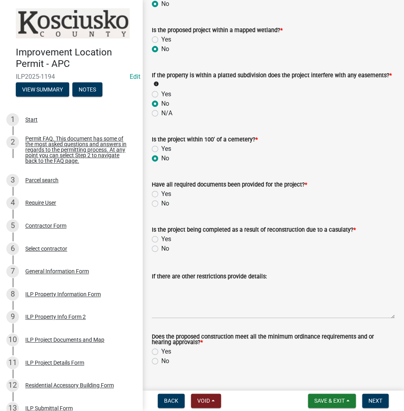
scroll to position [823, 0]
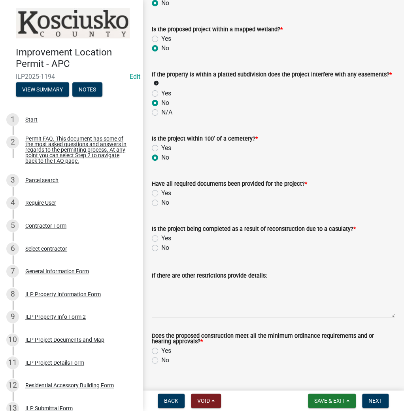
click at [161, 189] on label "Yes" at bounding box center [166, 192] width 10 height 9
click at [161, 189] on input "Yes" at bounding box center [163, 190] width 5 height 5
radio input "true"
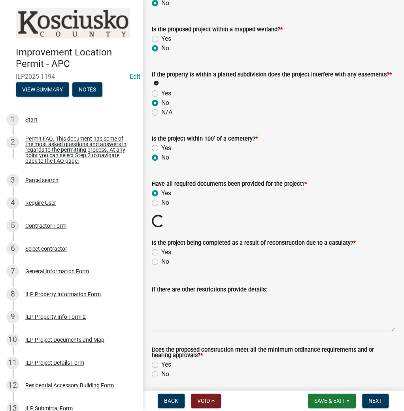
scroll to position [849, 0]
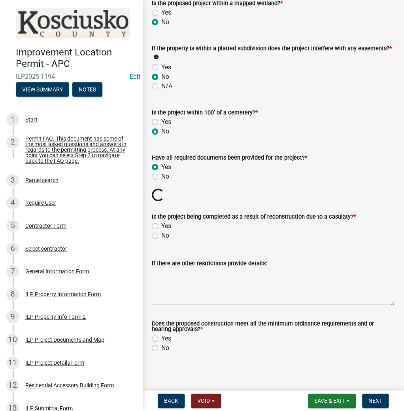
click at [161, 231] on label "No" at bounding box center [165, 235] width 8 height 9
click at [161, 231] on input "No" at bounding box center [163, 233] width 5 height 5
radio input "true"
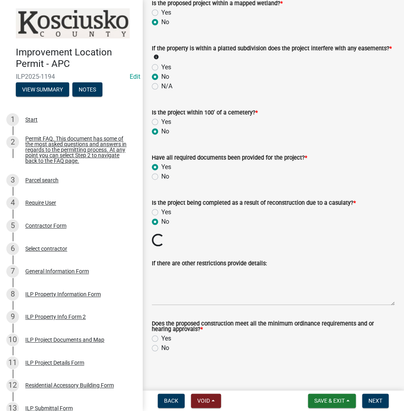
scroll to position [835, 0]
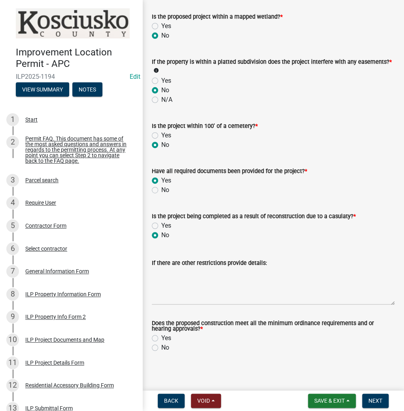
click at [161, 333] on label "Yes" at bounding box center [166, 337] width 10 height 9
click at [161, 333] on input "Yes" at bounding box center [163, 335] width 5 height 5
radio input "true"
click at [377, 398] on span "Next" at bounding box center [376, 400] width 14 height 6
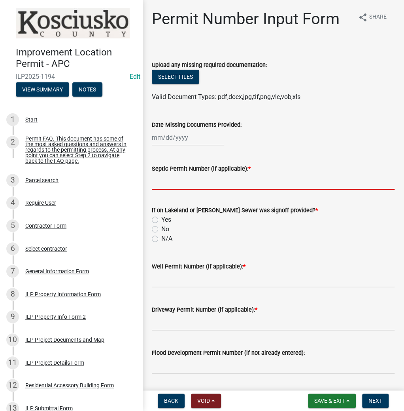
click at [161, 186] on input "Septic Permit Number (if applicable): *" at bounding box center [273, 181] width 243 height 16
type input "LONO"
click at [161, 231] on label "No" at bounding box center [165, 228] width 8 height 9
click at [161, 229] on input "No" at bounding box center [163, 226] width 5 height 5
radio input "true"
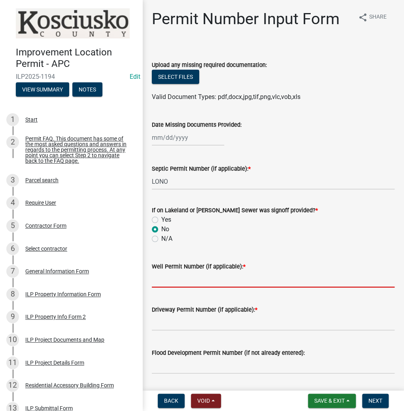
click at [165, 282] on input "Well Permit Number (if applicable): *" at bounding box center [273, 279] width 243 height 16
type input "LONO"
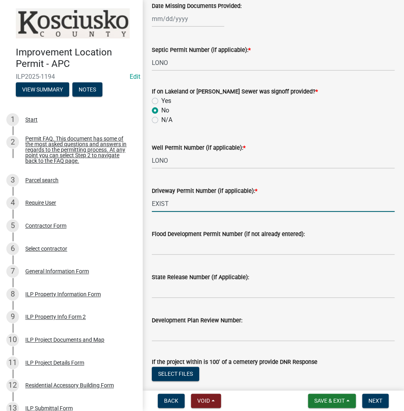
scroll to position [127, 0]
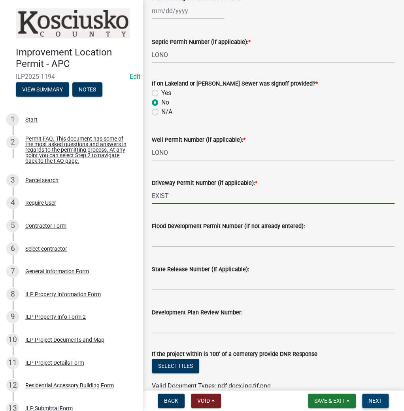
type input "EXIST"
click at [379, 400] on span "Next" at bounding box center [376, 400] width 14 height 6
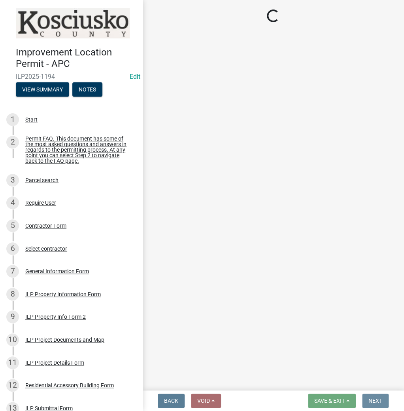
scroll to position [0, 0]
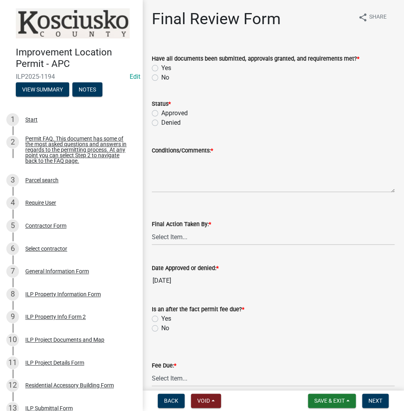
click at [161, 68] on label "Yes" at bounding box center [166, 67] width 10 height 9
click at [161, 68] on input "Yes" at bounding box center [163, 65] width 5 height 5
radio input "true"
click at [161, 111] on label "Approved" at bounding box center [174, 112] width 27 height 9
click at [161, 111] on input "Approved" at bounding box center [163, 110] width 5 height 5
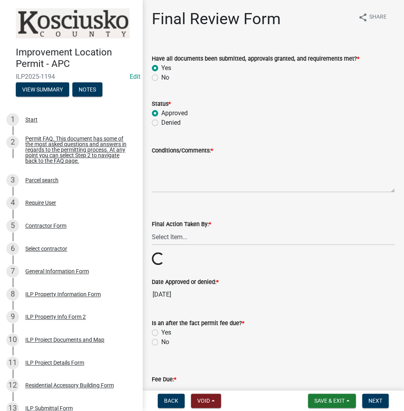
radio input "true"
click at [165, 163] on textarea "Conditions/Comments: *" at bounding box center [273, 173] width 243 height 37
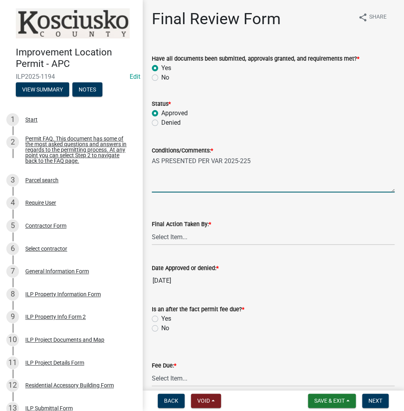
type textarea "AS PRESENTED PER VAR 2025-225"
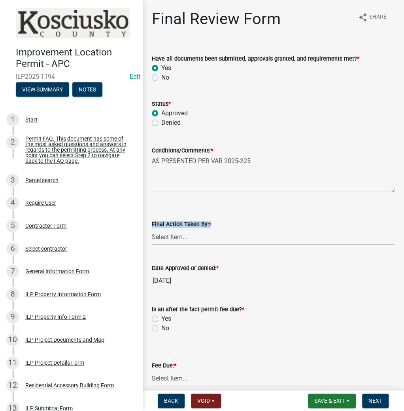
click at [190, 229] on div "Final Action Taken By: * Select Item... MMS LT AT CS Vacant Vacant" at bounding box center [273, 232] width 243 height 26
click at [180, 239] on select "Select Item... MMS LT AT CS Vacant Vacant" at bounding box center [273, 237] width 243 height 16
click at [152, 229] on select "Select Item... MMS LT AT CS Vacant Vacant" at bounding box center [273, 237] width 243 height 16
select select "c872cdc8-ca01-49f1-a213-e4b05fa58cd2"
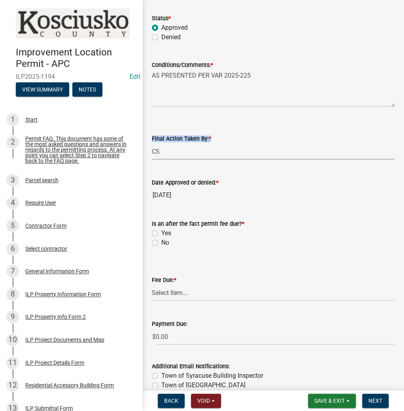
scroll to position [95, 0]
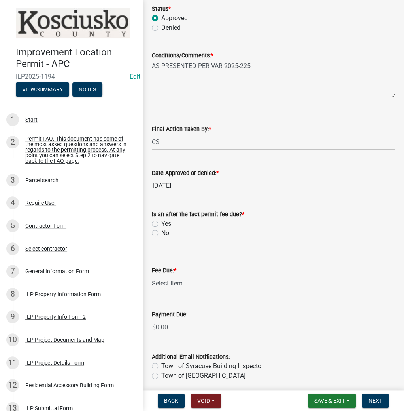
click at [161, 232] on label "No" at bounding box center [165, 232] width 8 height 9
click at [161, 232] on input "No" at bounding box center [163, 230] width 5 height 5
radio input "true"
click at [168, 282] on select "Select Item... N/A $10.00 $25.00 $125.00 $250 $500 $500 + $10.00 for every 10 s…" at bounding box center [273, 283] width 243 height 16
click at [152, 275] on select "Select Item... N/A $10.00 $25.00 $125.00 $250 $500 $500 + $10.00 for every 10 s…" at bounding box center [273, 283] width 243 height 16
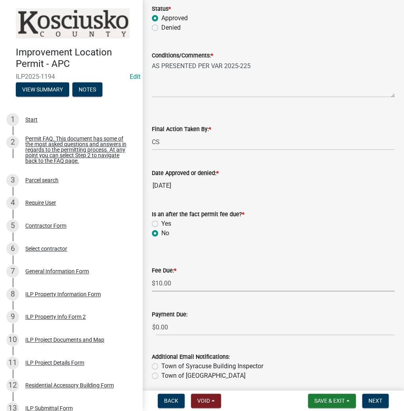
select select "6f482d1d-eb35-47e6-92b0-143404755581"
click at [380, 400] on span "Next" at bounding box center [376, 400] width 14 height 6
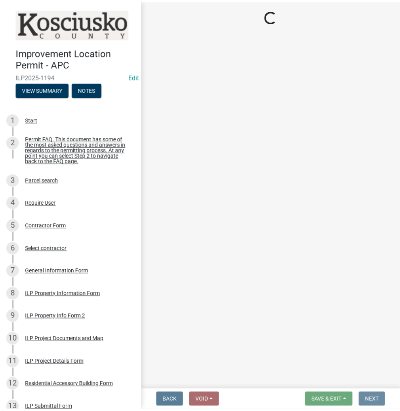
scroll to position [0, 0]
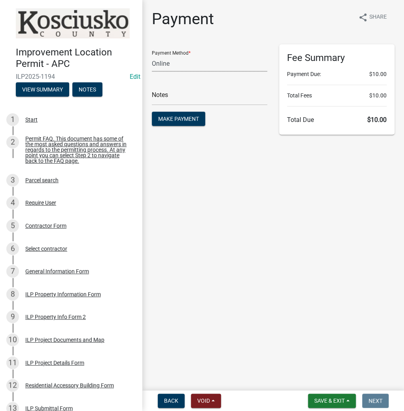
click at [195, 68] on select "Credit Card POS Check Cash Online" at bounding box center [209, 63] width 115 height 16
select select "2: 1"
click at [152, 55] on select "Credit Card POS Check Cash Online" at bounding box center [209, 63] width 115 height 16
click at [170, 97] on input "text" at bounding box center [209, 97] width 115 height 16
type input "ILP 2025-1194"
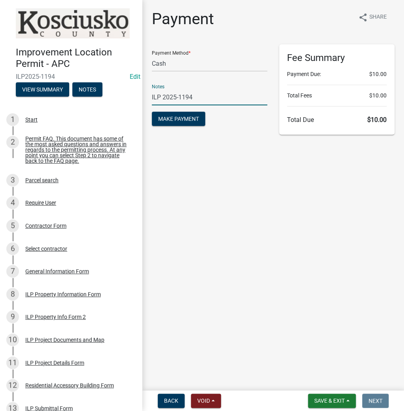
click at [152, 112] on button "Make Payment" at bounding box center [178, 119] width 53 height 14
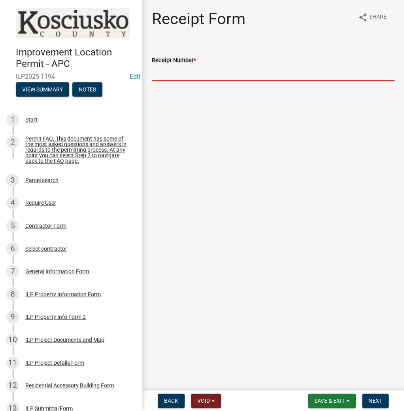
click at [212, 76] on input "Receipt Number *" at bounding box center [273, 73] width 243 height 16
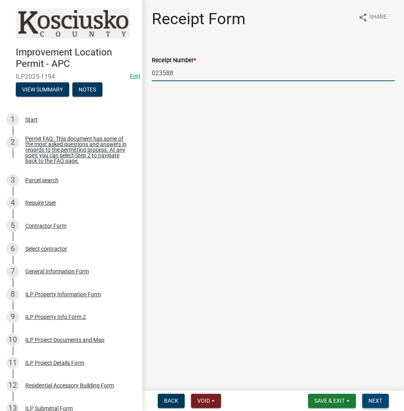
type input "023588"
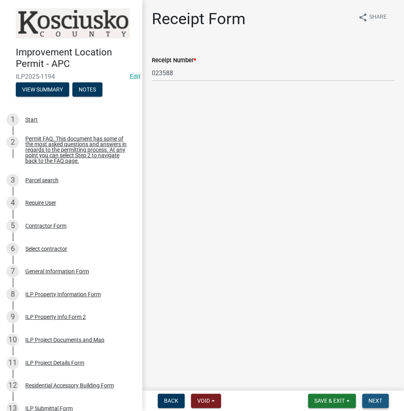
click at [378, 400] on span "Next" at bounding box center [376, 400] width 14 height 6
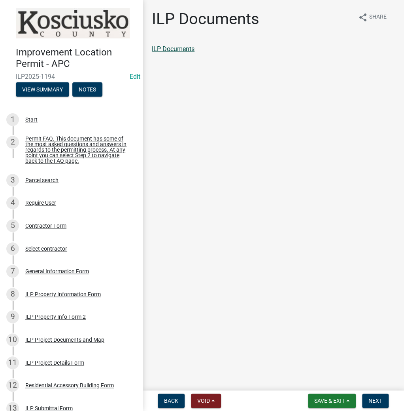
click at [184, 48] on link "ILP Documents" at bounding box center [173, 49] width 43 height 8
click at [376, 399] on span "Next" at bounding box center [376, 400] width 14 height 6
